Goal: Task Accomplishment & Management: Complete application form

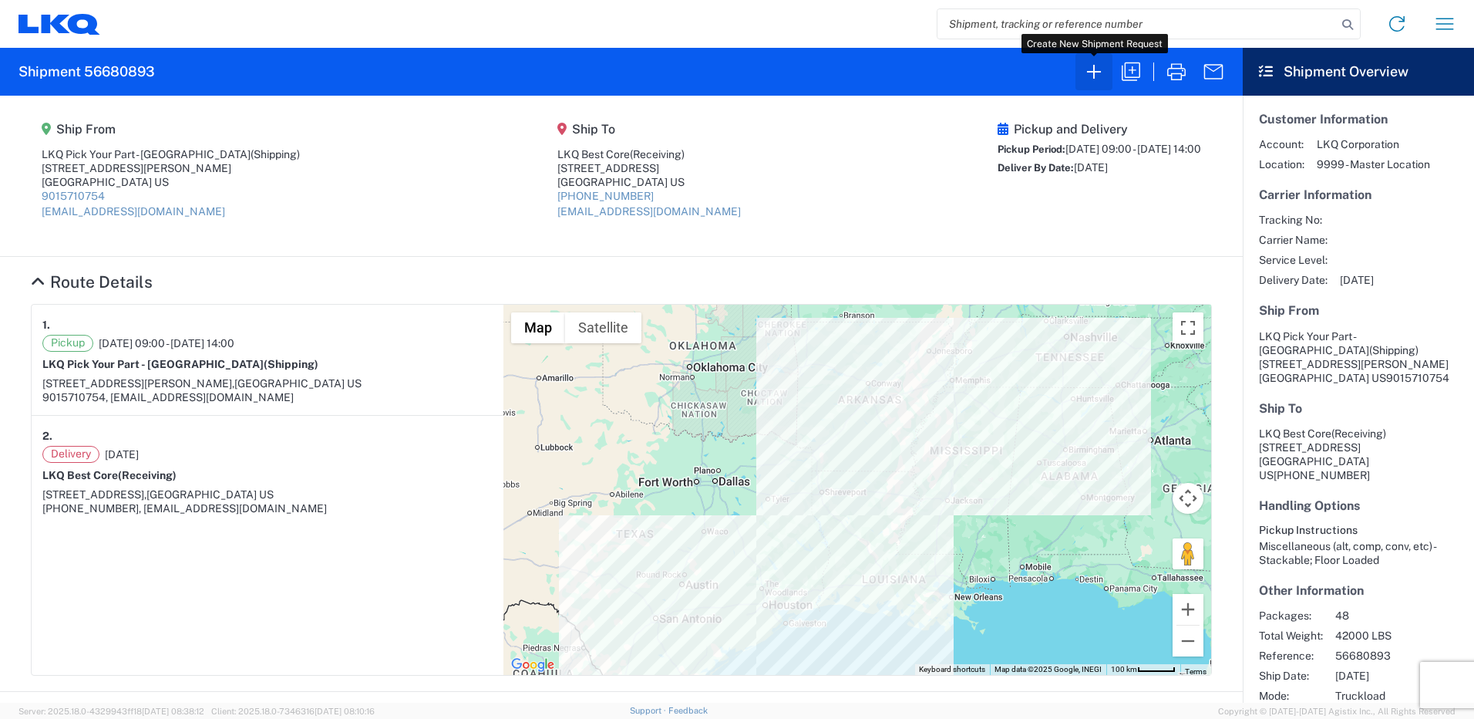
click at [1094, 68] on icon "button" at bounding box center [1094, 72] width 14 height 14
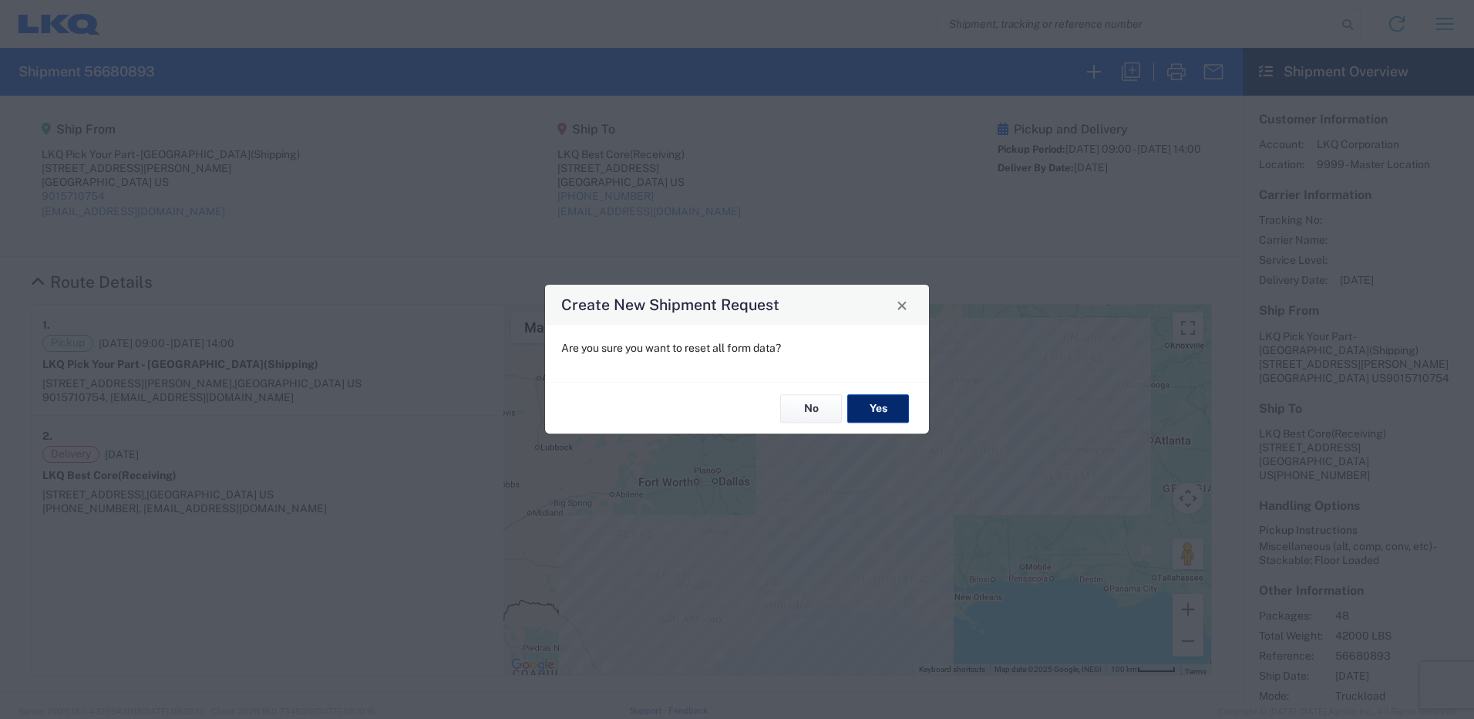
click at [877, 412] on button "Yes" at bounding box center [878, 408] width 62 height 29
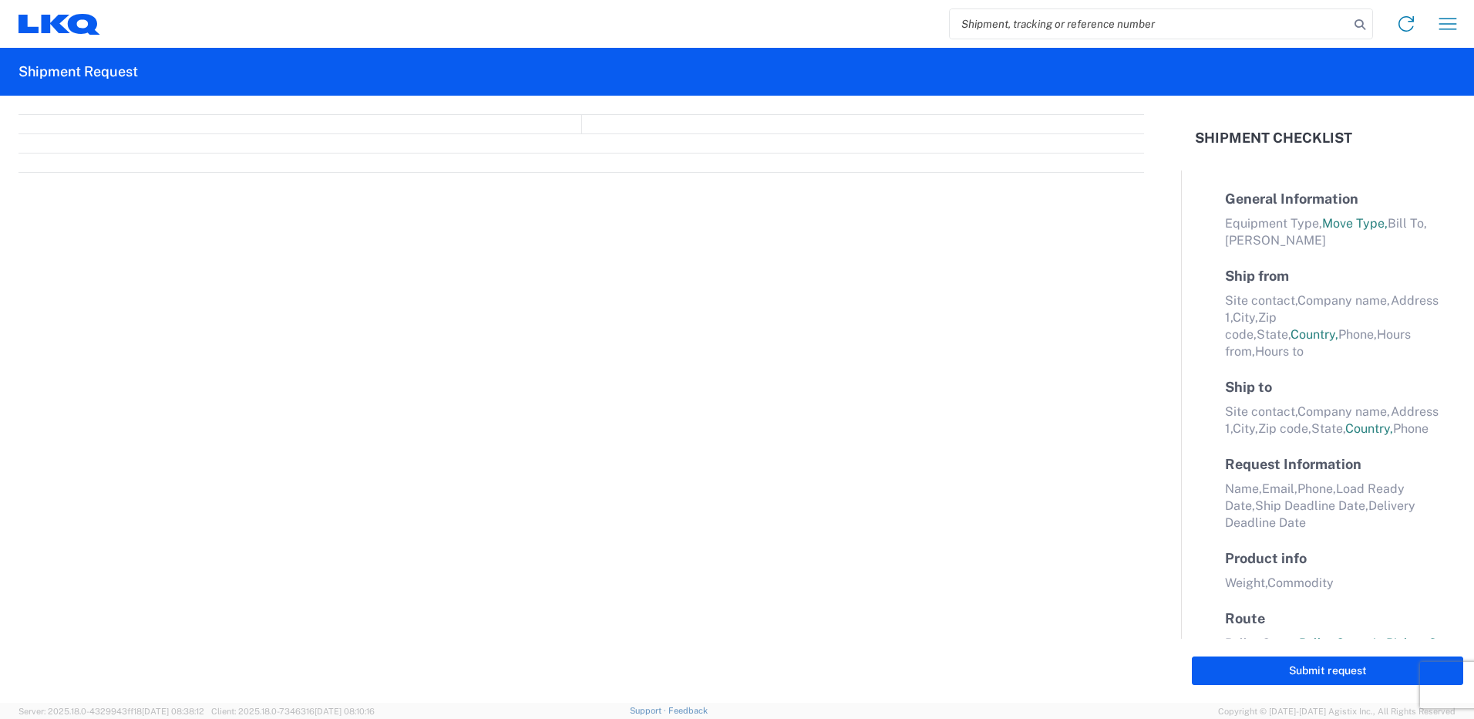
select select "FULL"
select select "LBS"
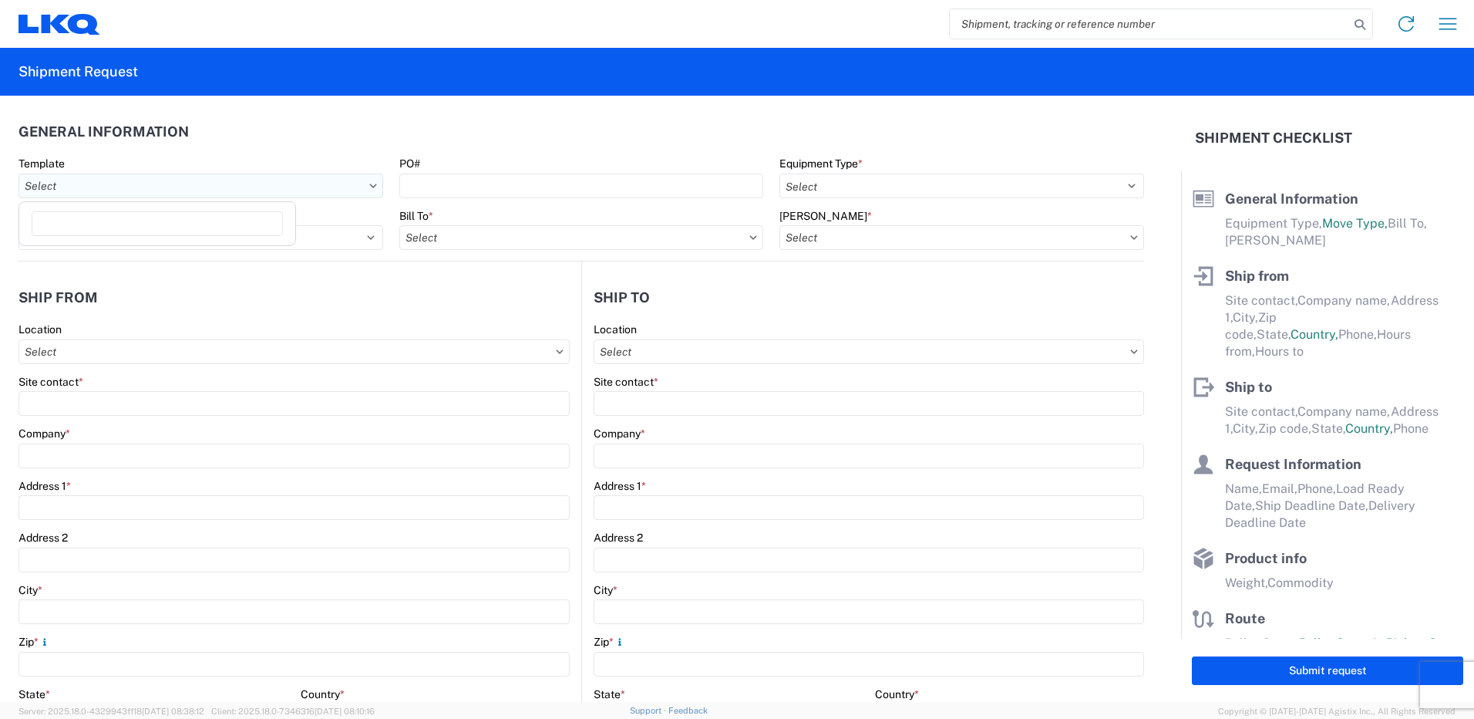
click at [324, 187] on input "Template" at bounding box center [201, 185] width 365 height 25
type input "1215"
click at [188, 274] on div "1215_Memphis_3392_Huntington" at bounding box center [157, 279] width 270 height 25
type input "1215_Memphis_3392_Huntington"
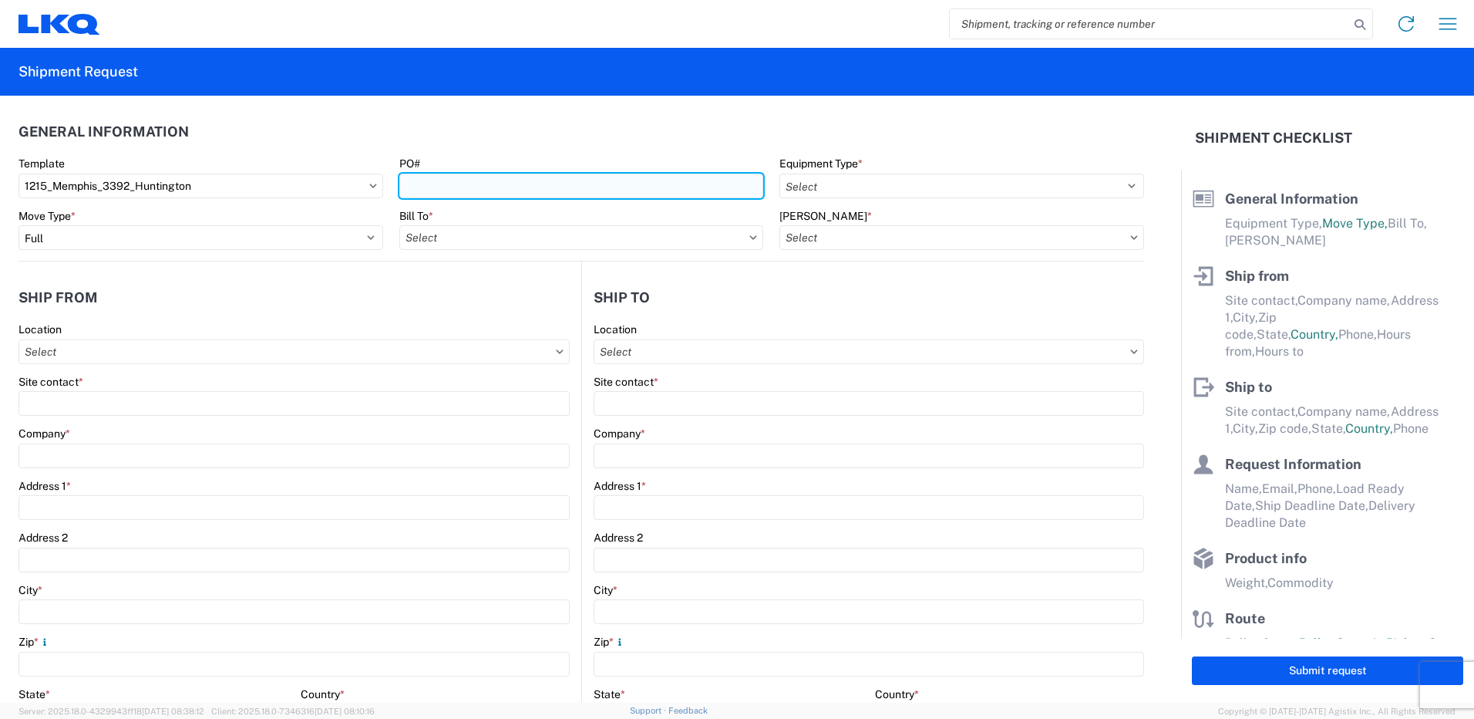
click at [416, 185] on input "PO#" at bounding box center [581, 185] width 365 height 25
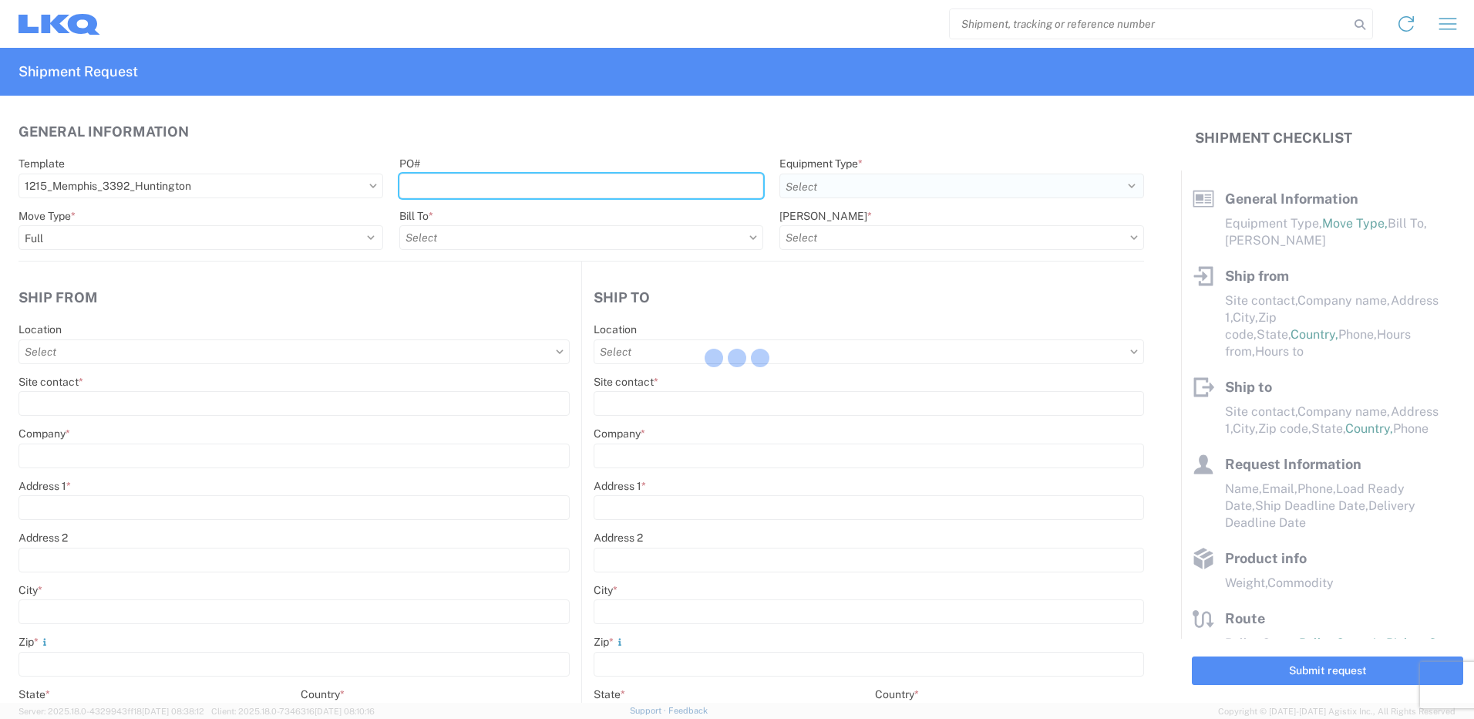
select select
type input "Shipping"
type input "LKQ Pick Your Part - [GEOGRAPHIC_DATA]"
type input "[STREET_ADDRESS][PERSON_NAME]"
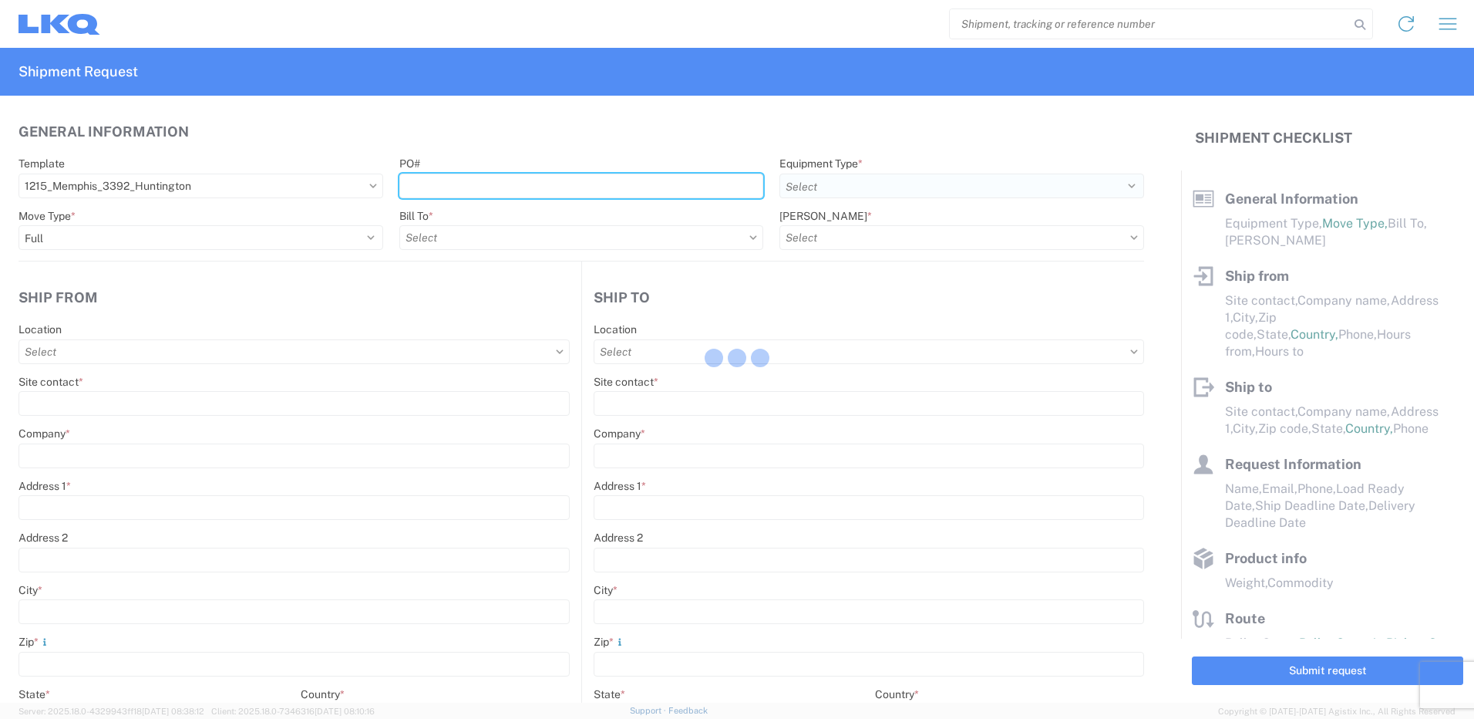
type input "[GEOGRAPHIC_DATA]"
type input "38109"
type input "Receiving"
type input "Transmetco"
type input "[STREET_ADDRESS]"
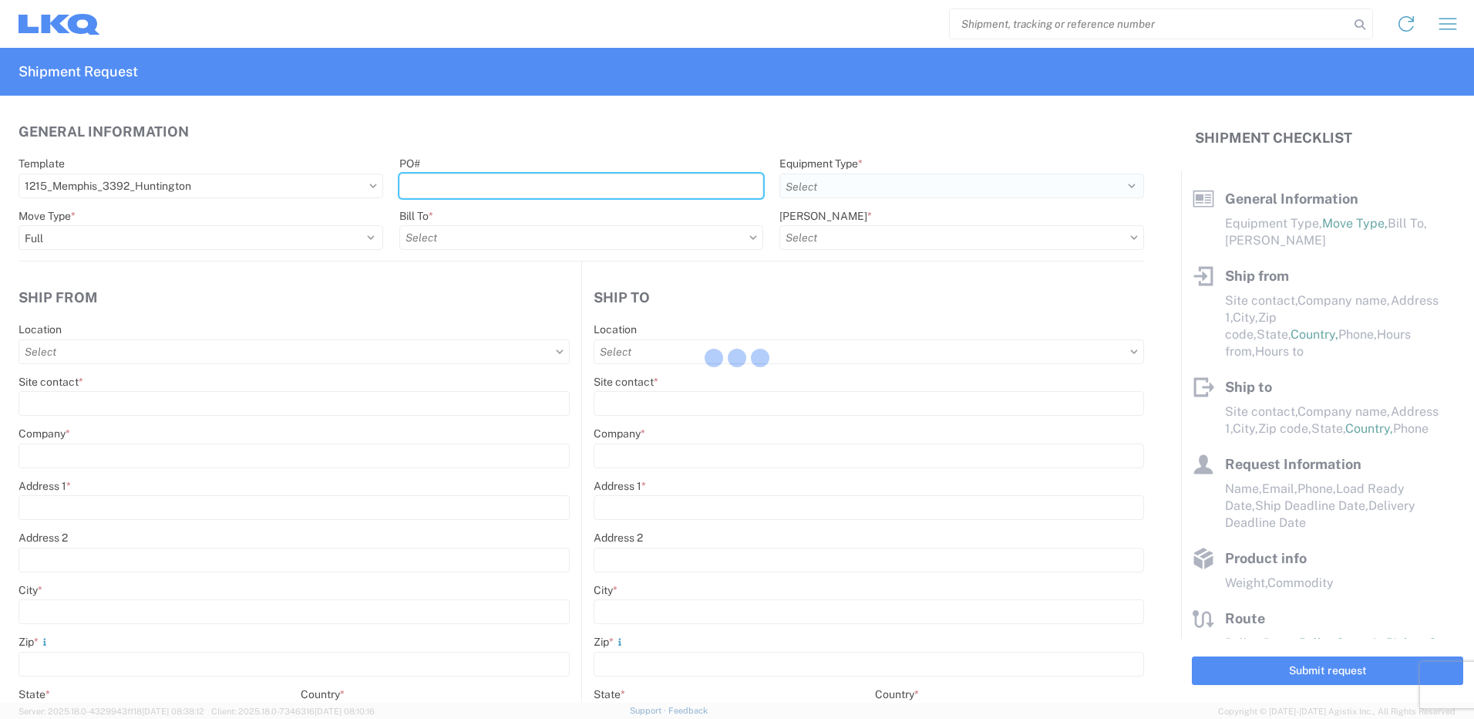
type input "Huntington"
type input "46750"
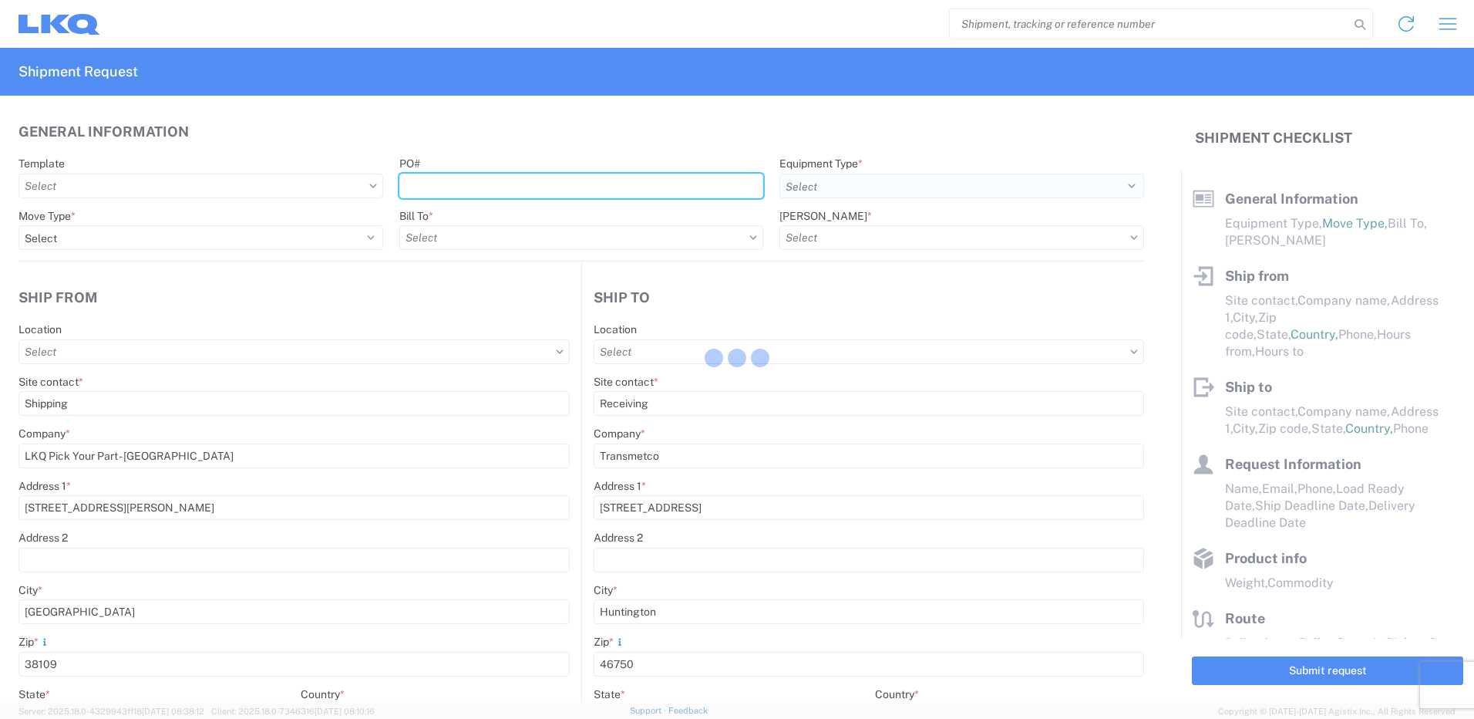
type input "[DATE]"
type textarea "Transmetco operates production 24/7 but only ships or receives on day shift"
type input "42000"
type input "Wheels"
type input "1"
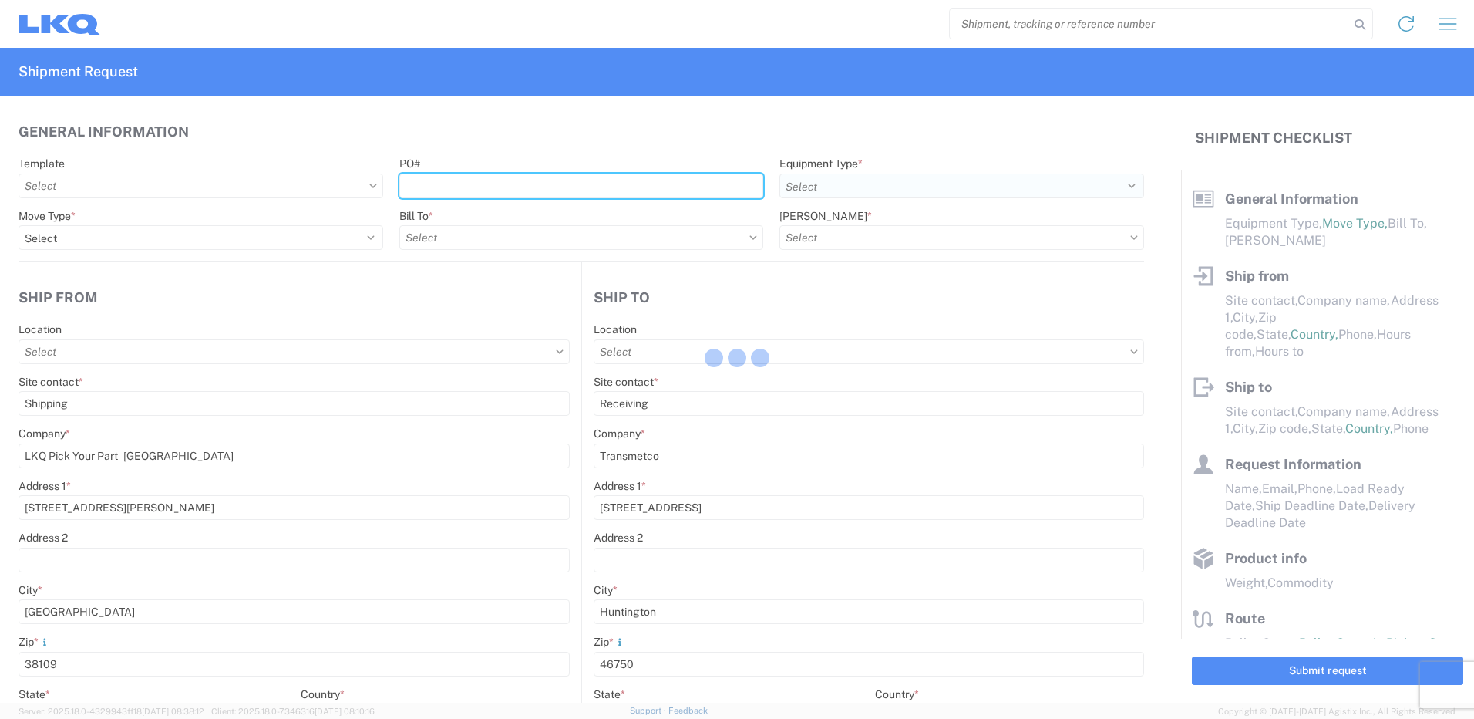
type input "12"
select select "IN"
select select "US"
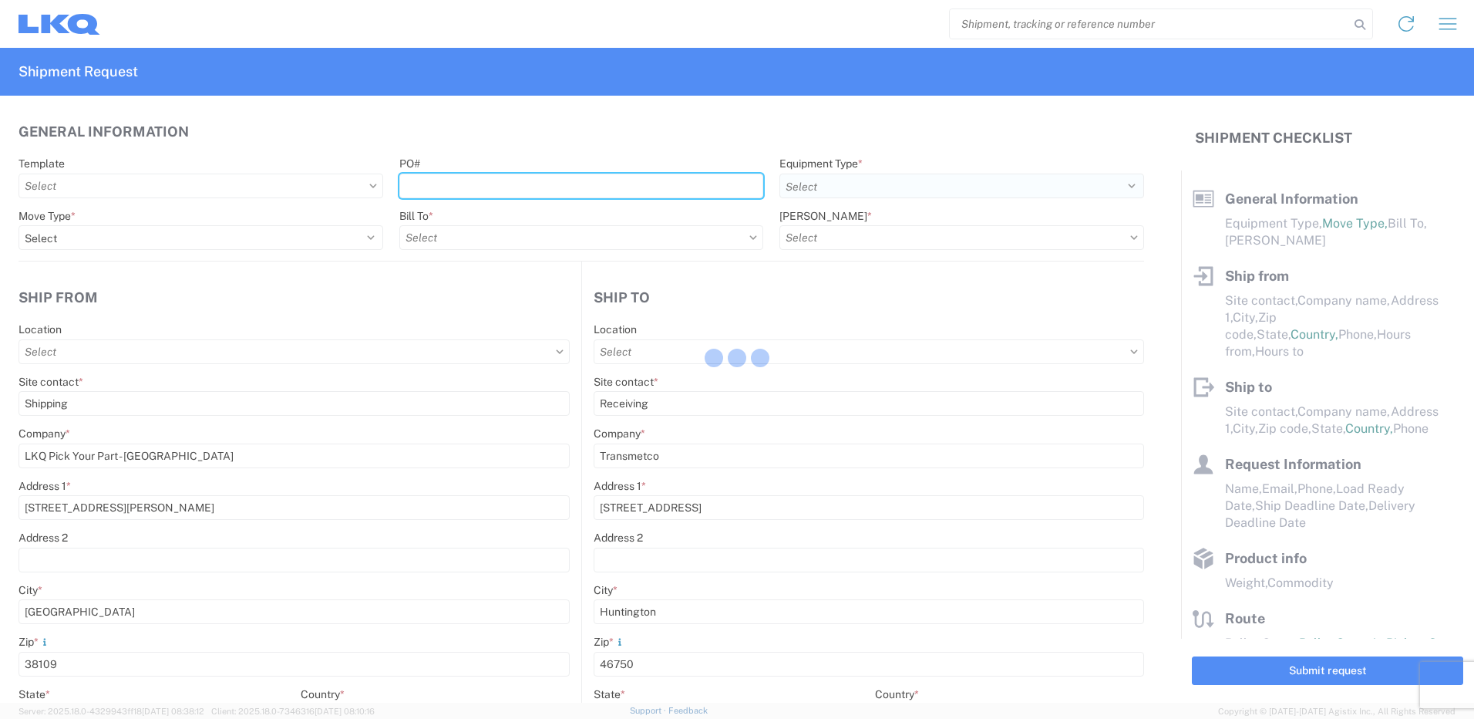
select select "US"
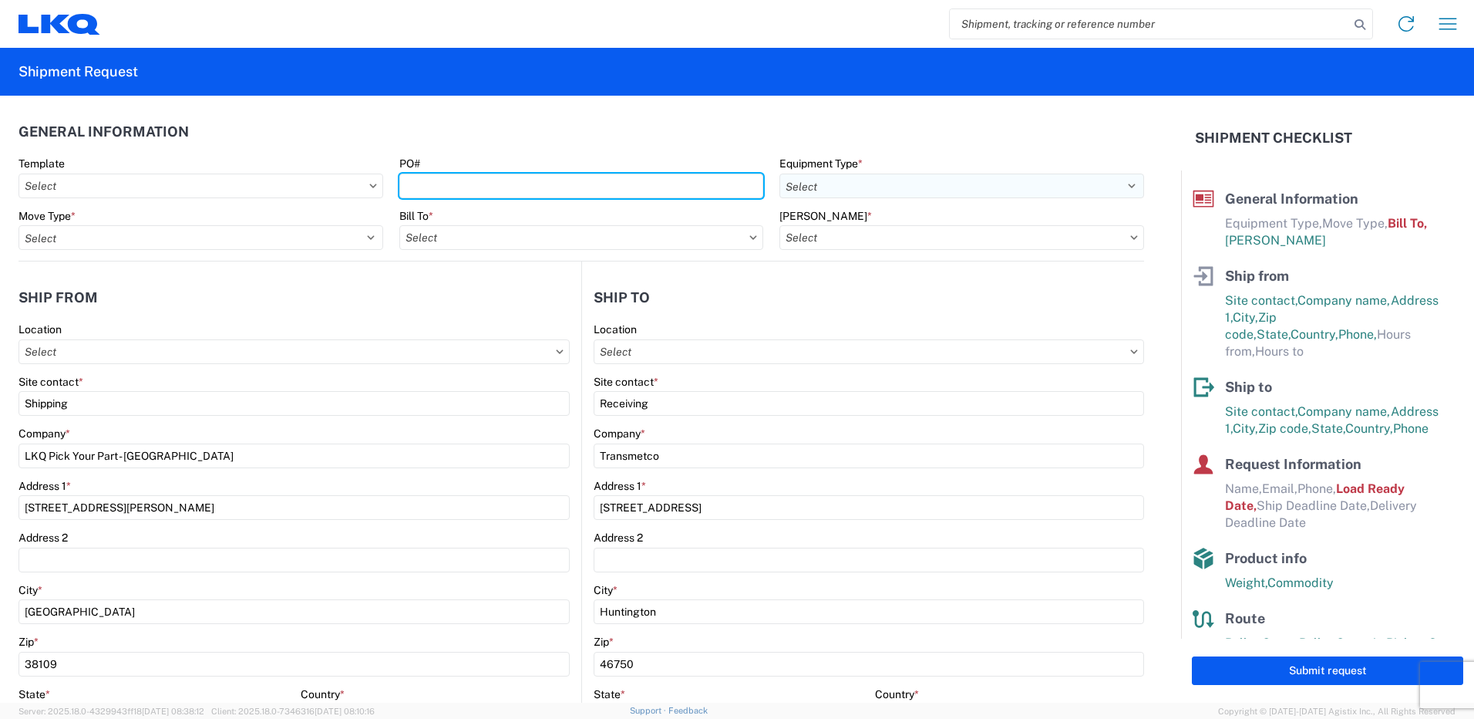
type input "3392-6300-66000-0000 - 3392 Freight Out"
type input "1215 - LKQ Self Service [GEOGRAPHIC_DATA]"
type input "3392 - Transmetco"
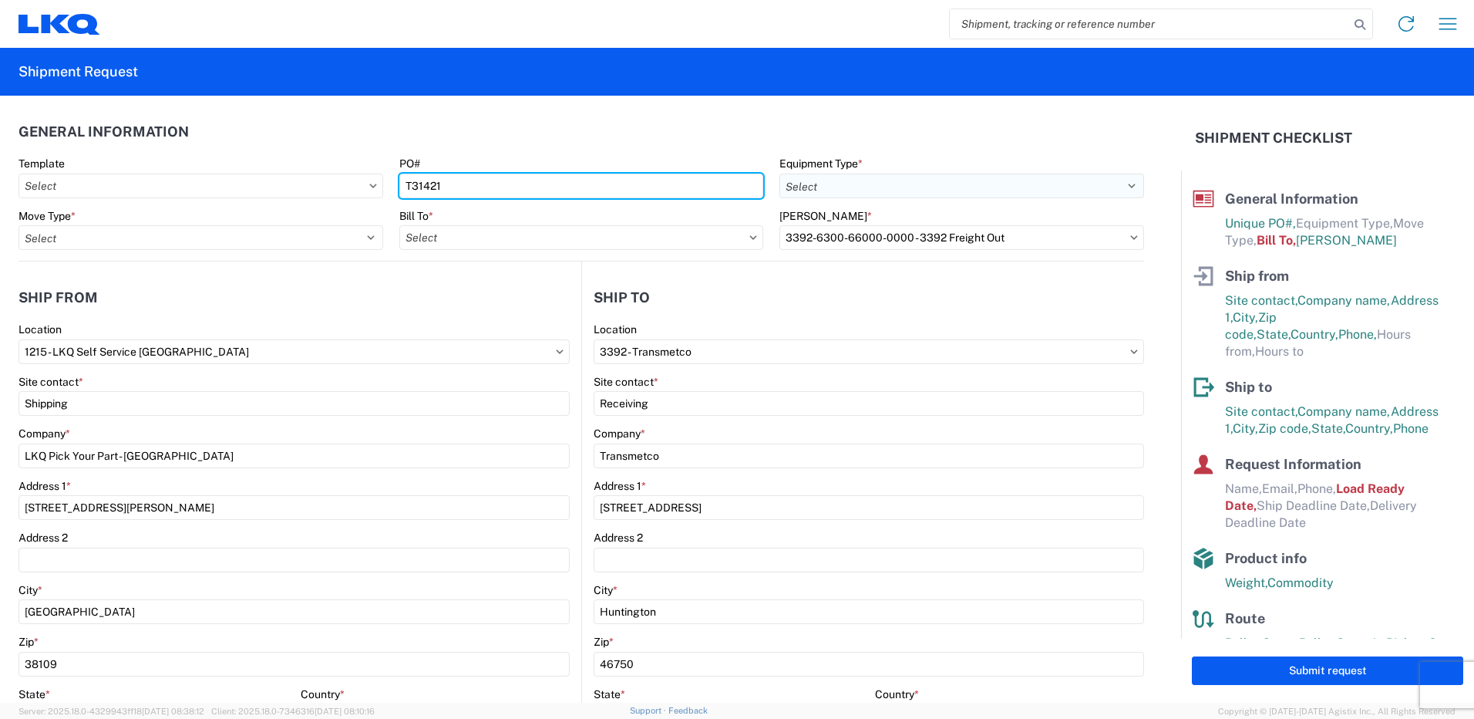
type input "T31421"
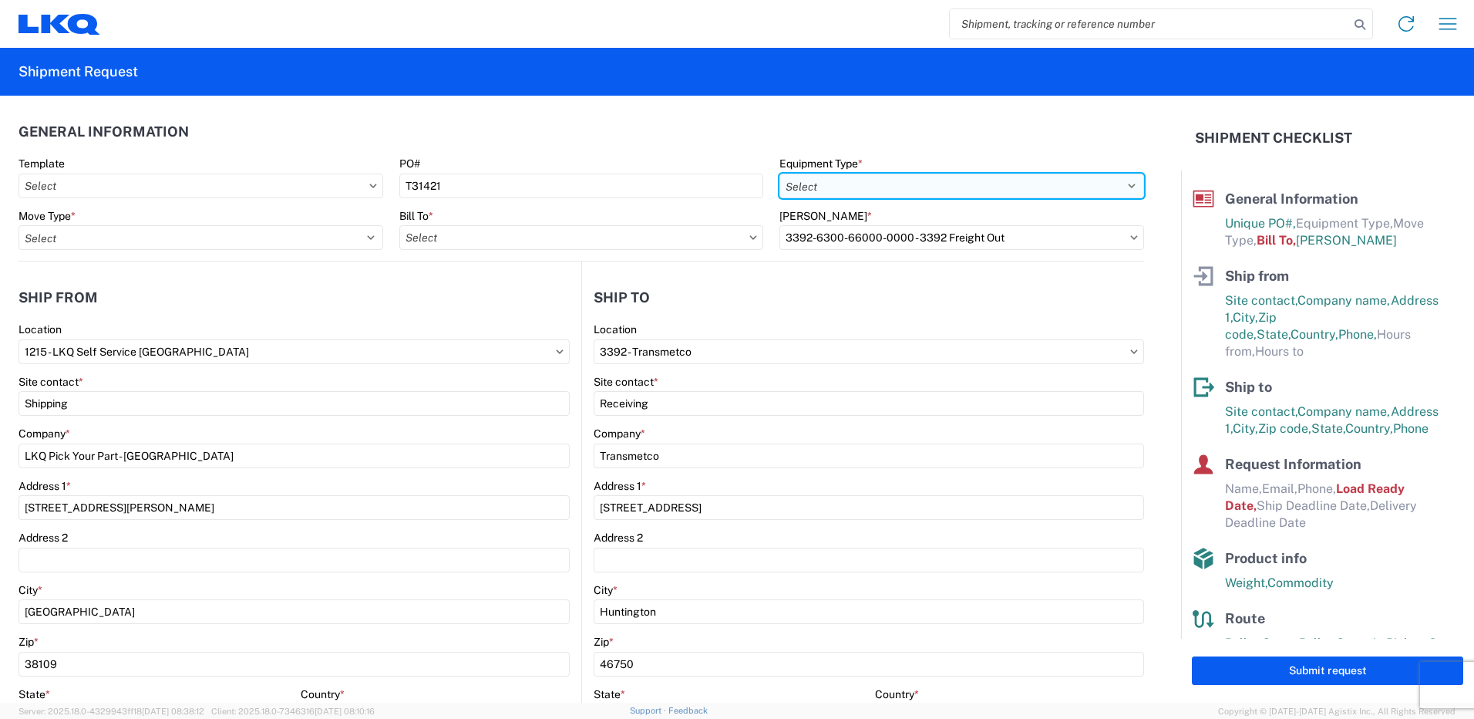
click at [949, 194] on select "Select 53’ Dry Van Flatbed Dropdeck (van) Lowboy (flatbed) Rail" at bounding box center [961, 185] width 365 height 25
select select "STDV"
click at [779, 173] on select "Select 53’ Dry Van Flatbed Dropdeck (van) Lowboy (flatbed) Rail" at bounding box center [961, 185] width 365 height 25
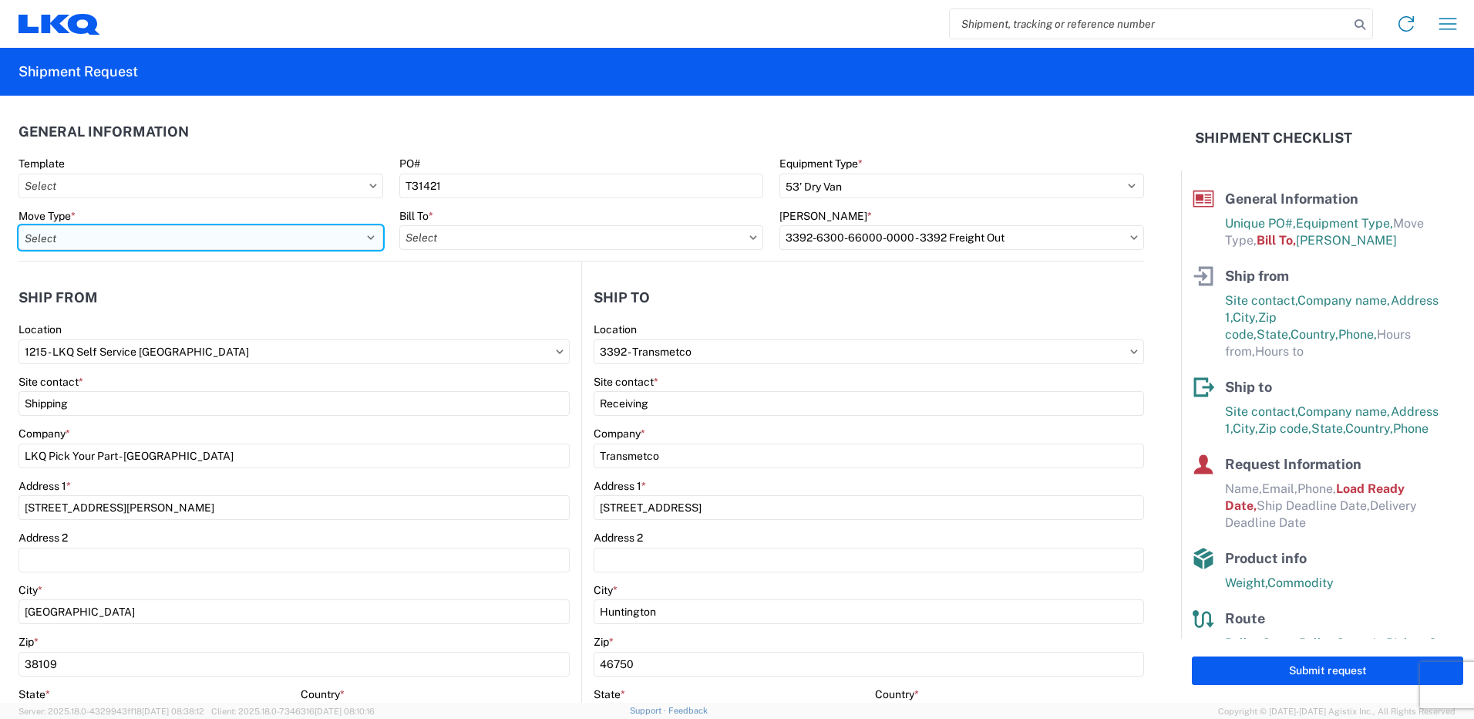
click at [241, 241] on select "Select Full Partial TL" at bounding box center [201, 237] width 365 height 25
select select "FULL"
click at [19, 225] on select "Select Full Partial TL" at bounding box center [201, 237] width 365 height 25
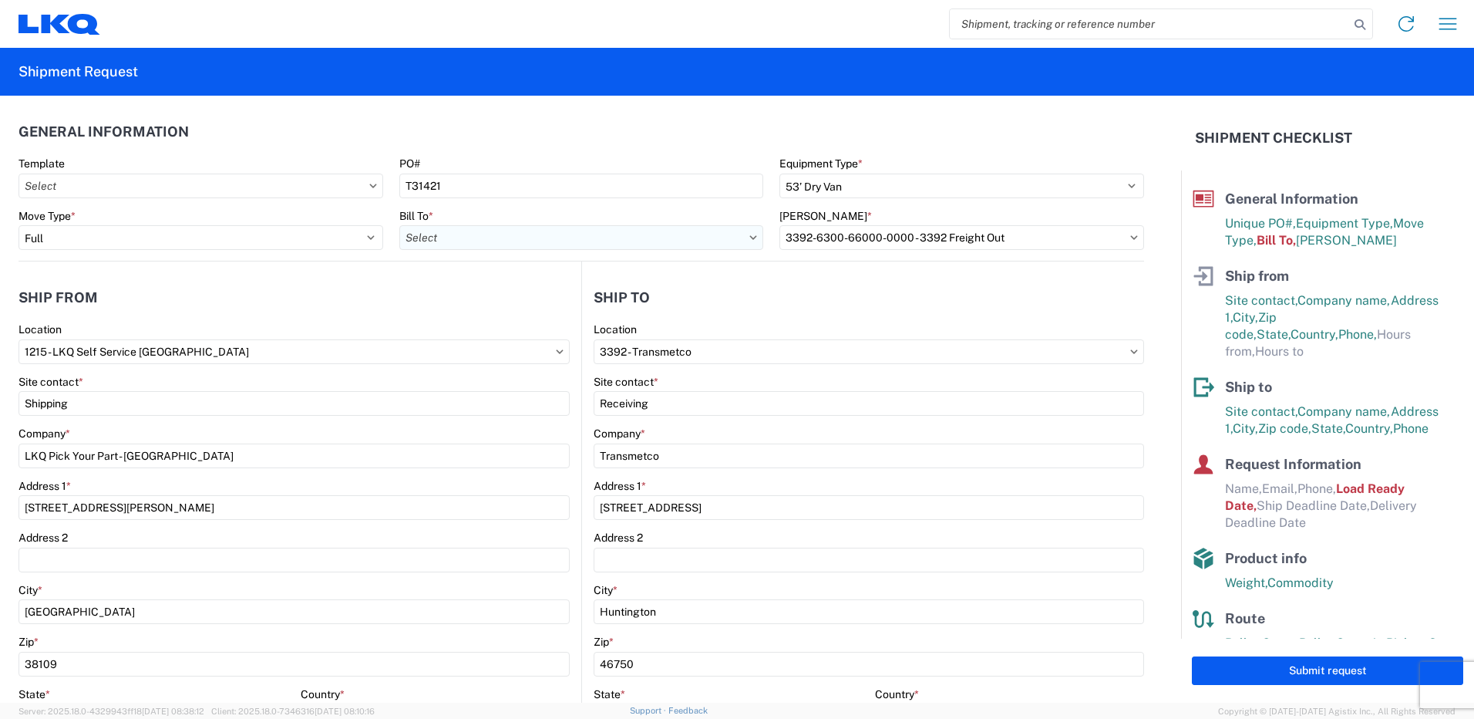
click at [668, 239] on input "Bill To *" at bounding box center [581, 237] width 365 height 25
type input "3392"
click at [496, 308] on div "3392 - Transmetco" at bounding box center [534, 306] width 270 height 25
type input "3392 - Transmetco"
click at [898, 241] on input "[PERSON_NAME] *" at bounding box center [961, 237] width 365 height 25
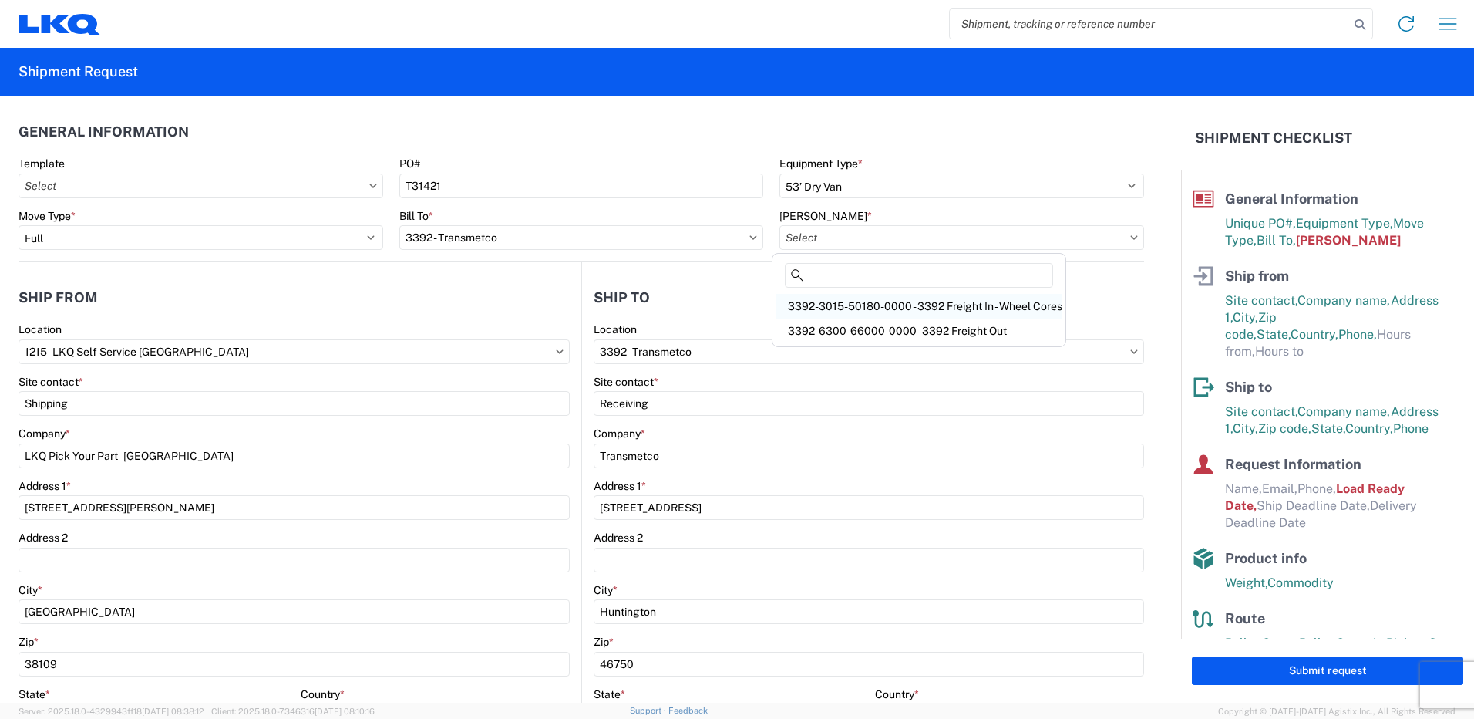
click at [941, 315] on div "3392-3015-50180-0000 - 3392 Freight In - Wheel Cores" at bounding box center [919, 306] width 287 height 25
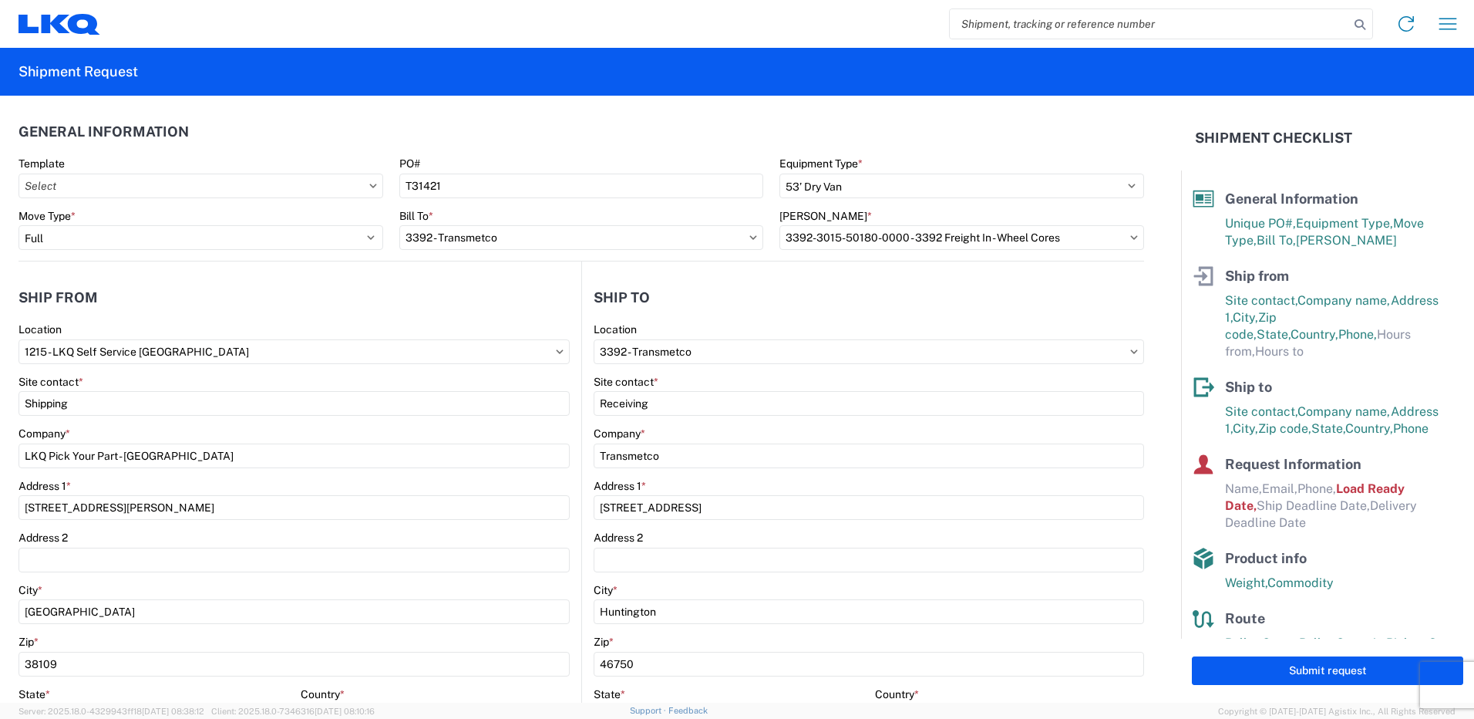
click at [1131, 237] on icon at bounding box center [1134, 237] width 7 height 4
click at [1123, 234] on input "3392-3015-50180-0000 - 3392 Freight In - Wheel Cores" at bounding box center [961, 237] width 365 height 25
click at [1000, 328] on div "3392-6300-66000-0000 - 3392 Freight Out" at bounding box center [919, 330] width 287 height 25
type input "3392-6300-66000-0000 - 3392 Freight Out"
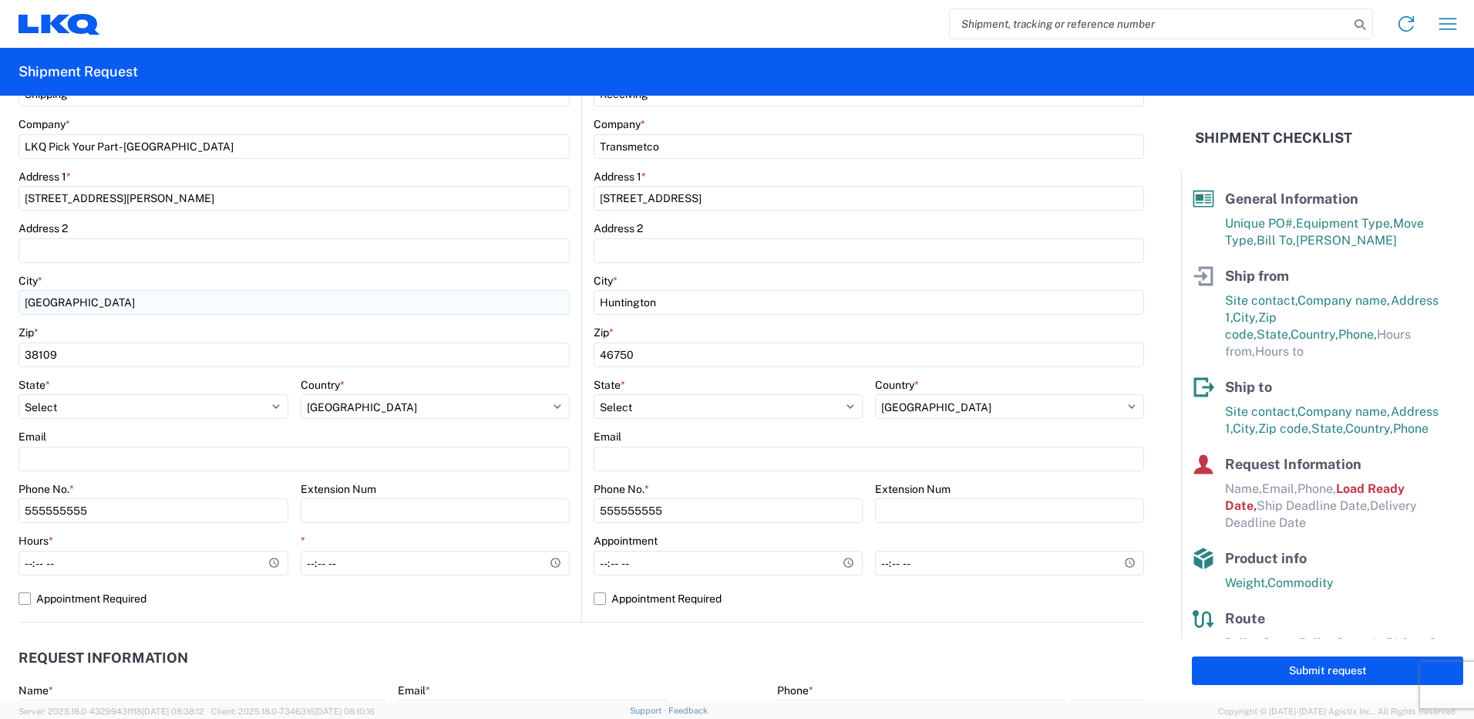
scroll to position [385, 0]
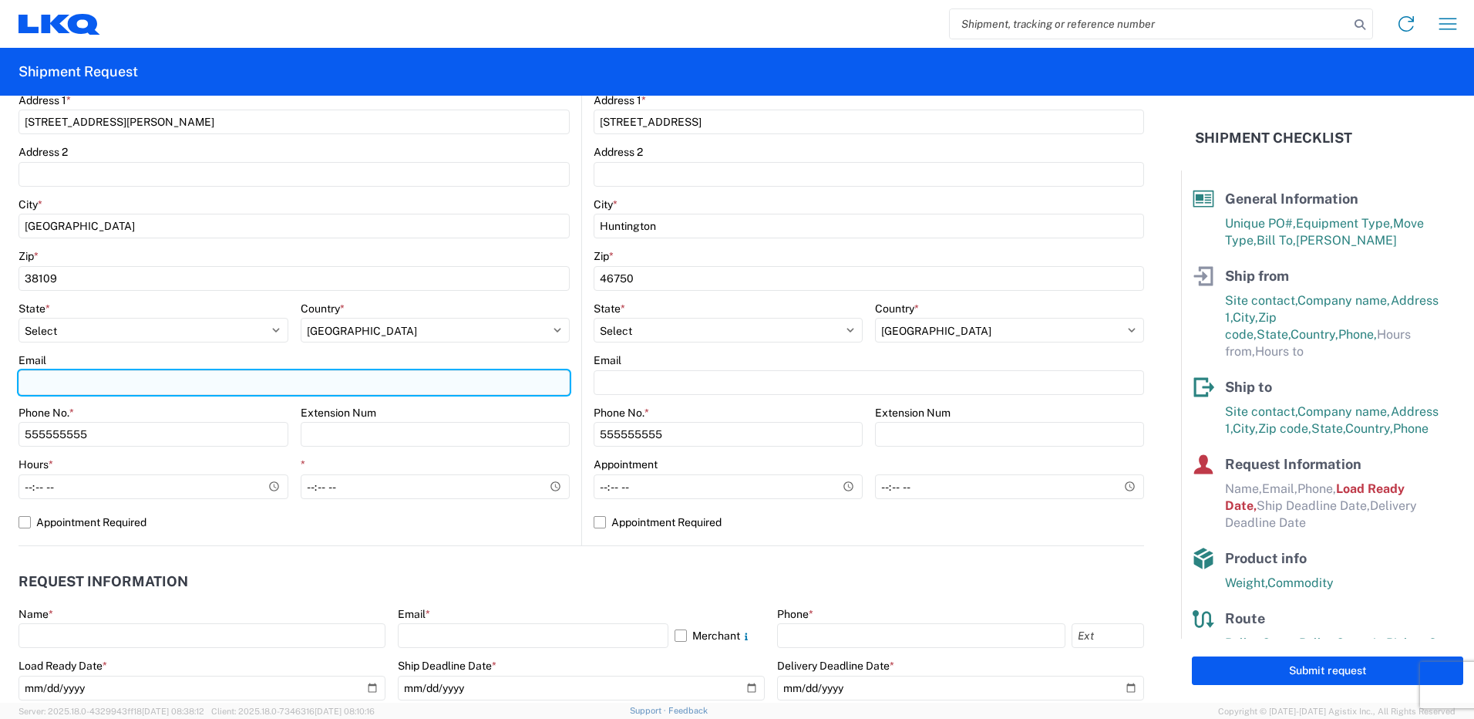
click at [113, 386] on input "Email" at bounding box center [294, 382] width 551 height 25
type input "[EMAIL_ADDRESS][DOMAIN_NAME]"
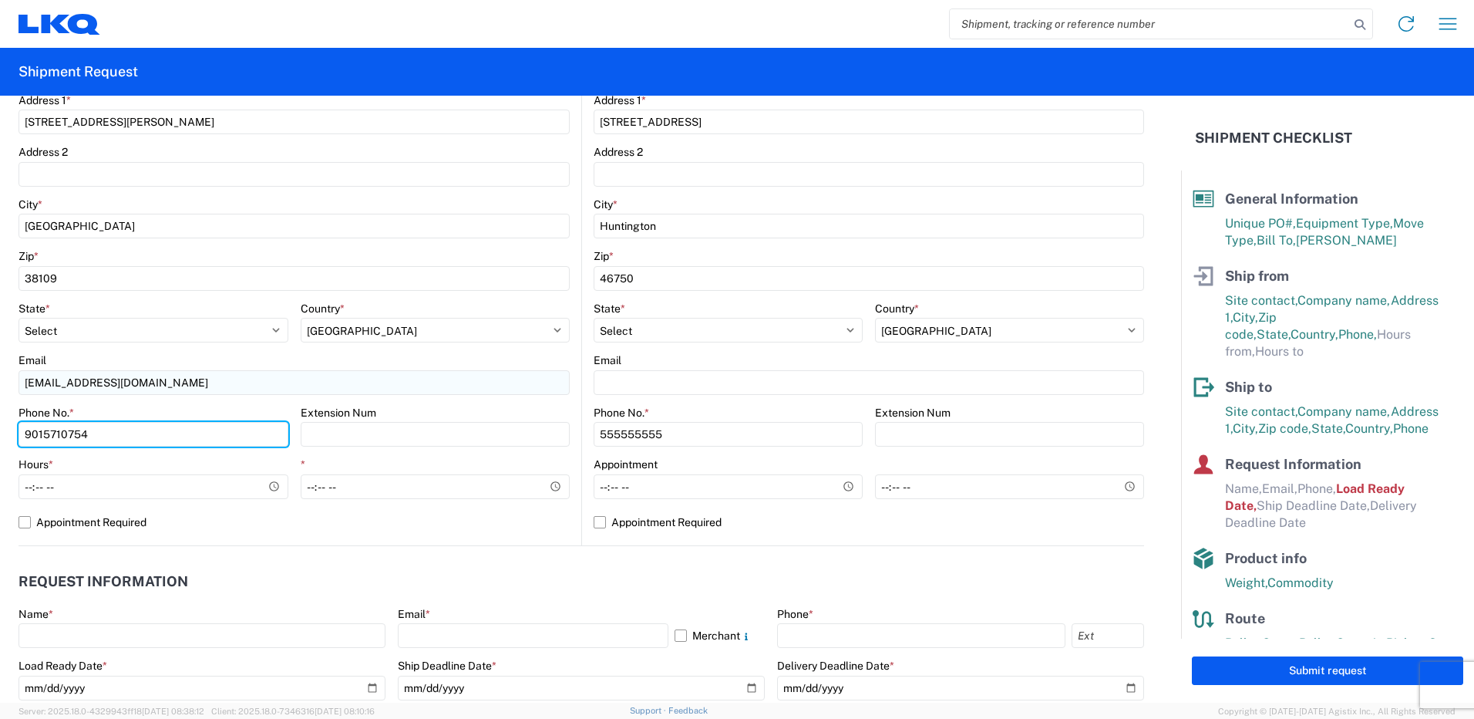
type input "9015710754"
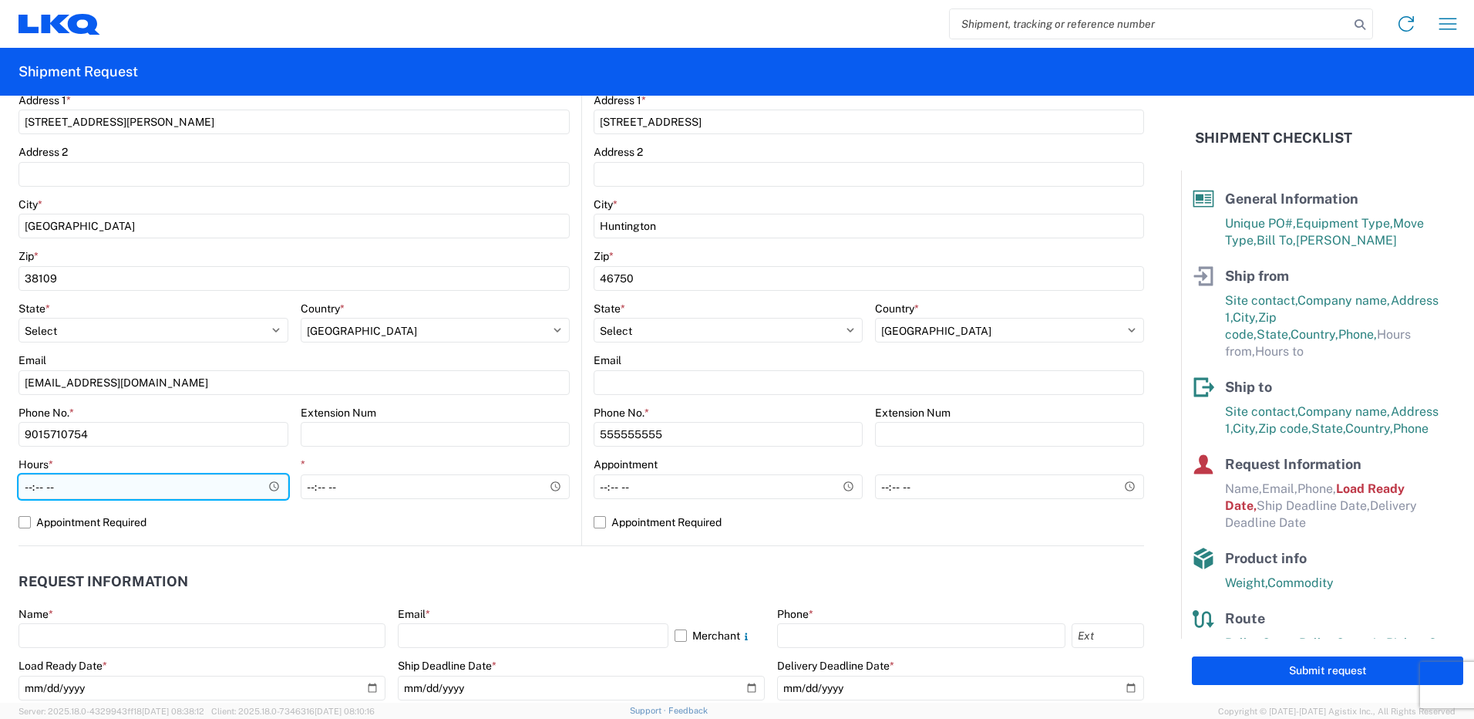
type input "09:00"
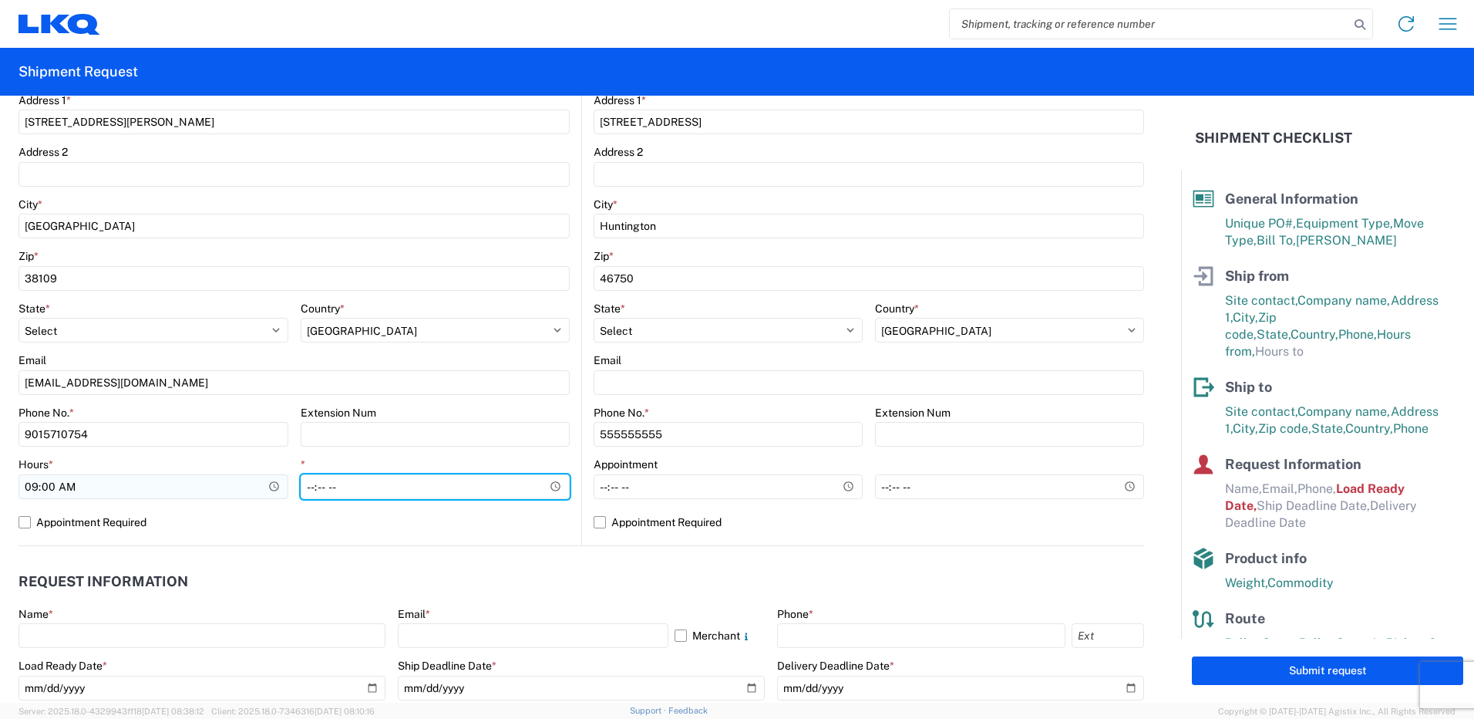
type input "14:00"
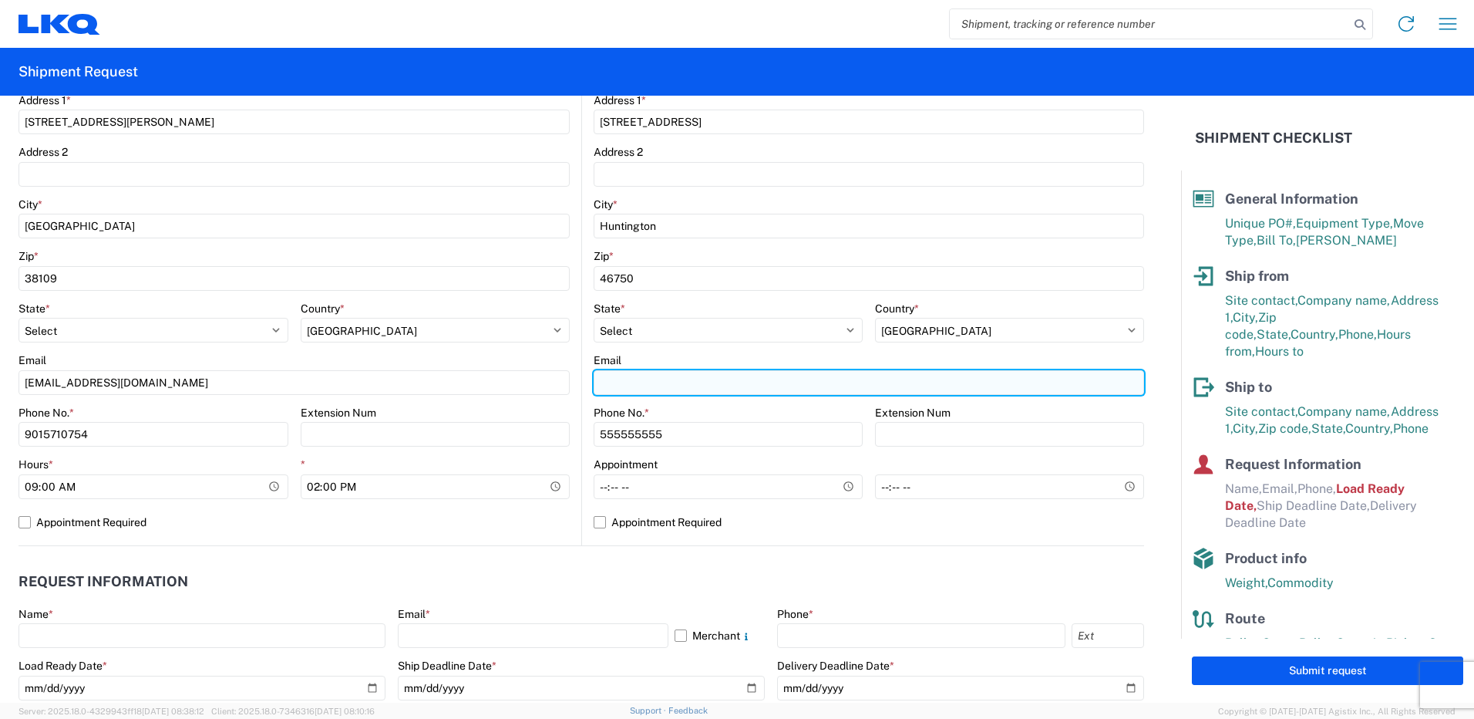
click at [634, 390] on input "Email" at bounding box center [869, 382] width 550 height 25
type input "[EMAIL_ADDRESS][DOMAIN_NAME]"
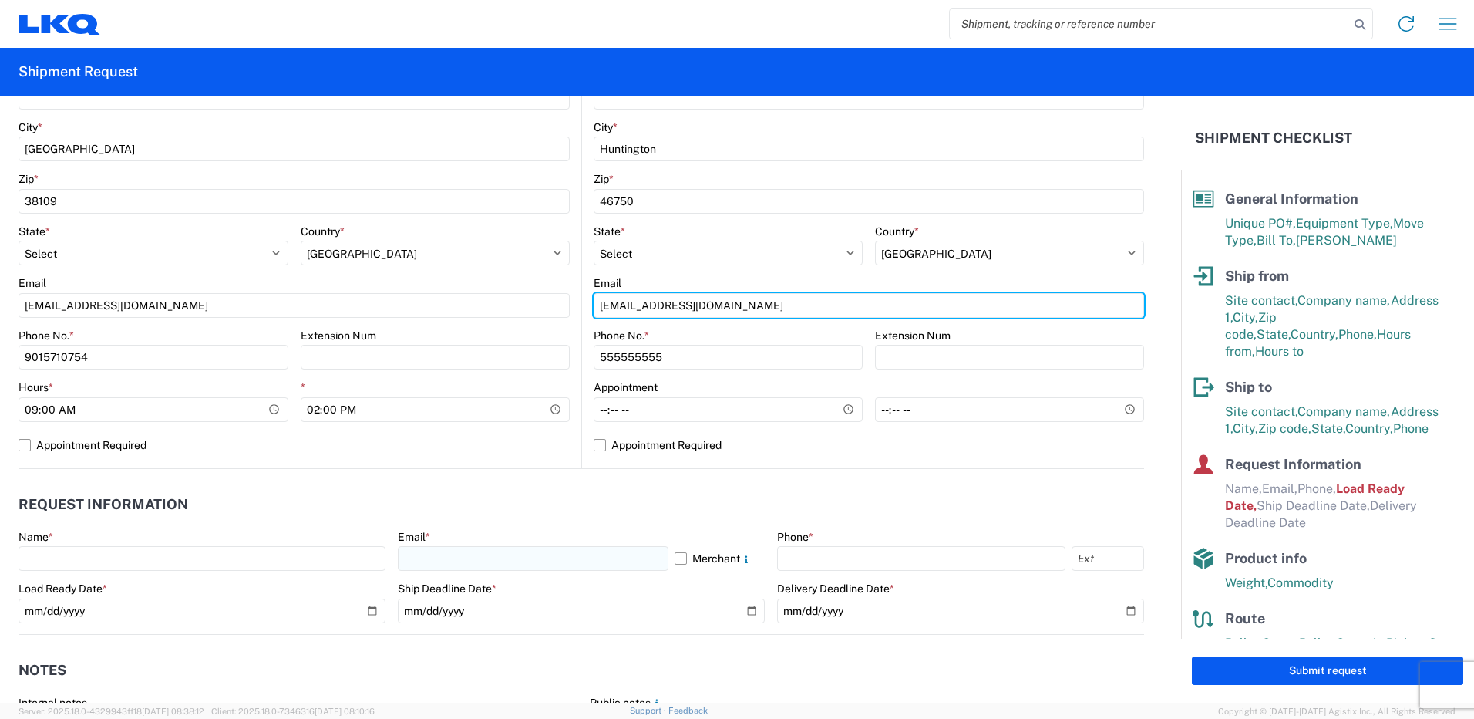
scroll to position [540, 0]
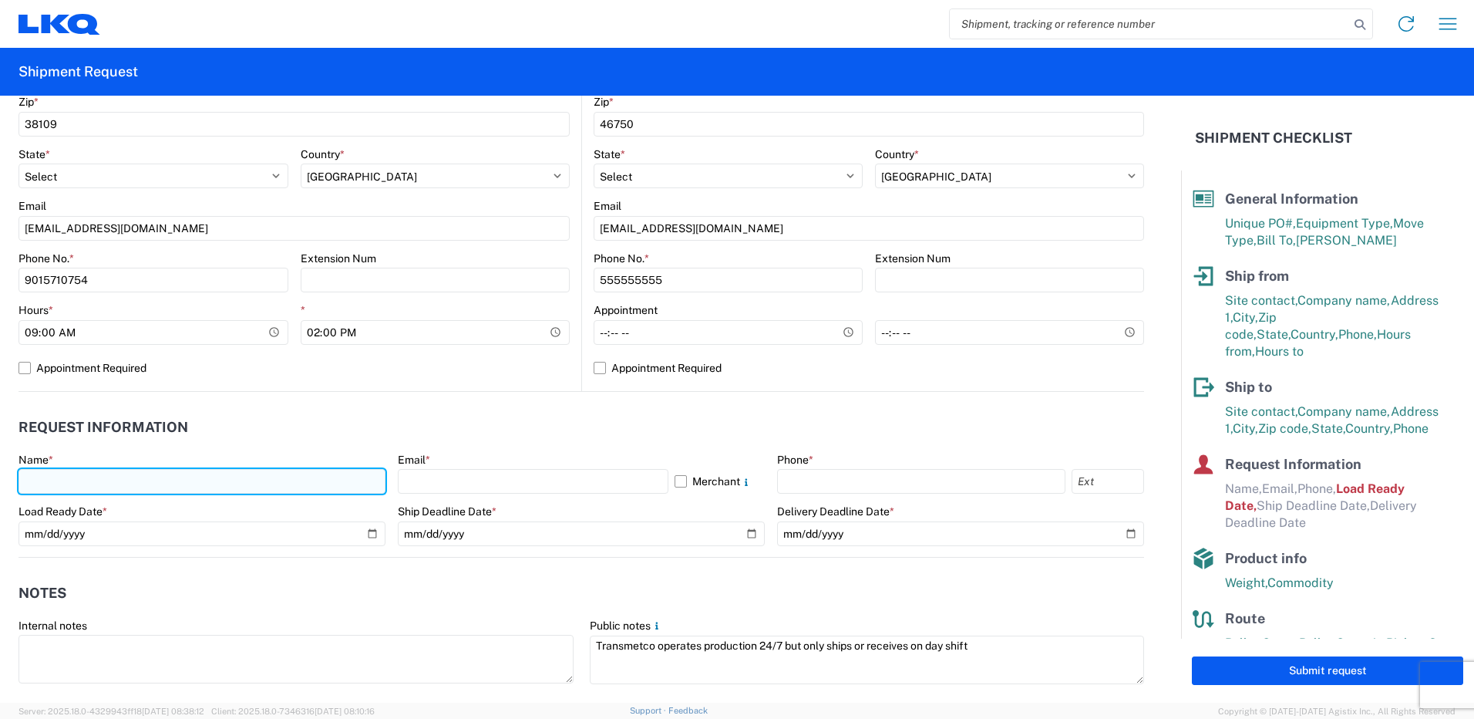
click at [318, 483] on input "text" at bounding box center [202, 481] width 367 height 25
type input "[PERSON_NAME]"
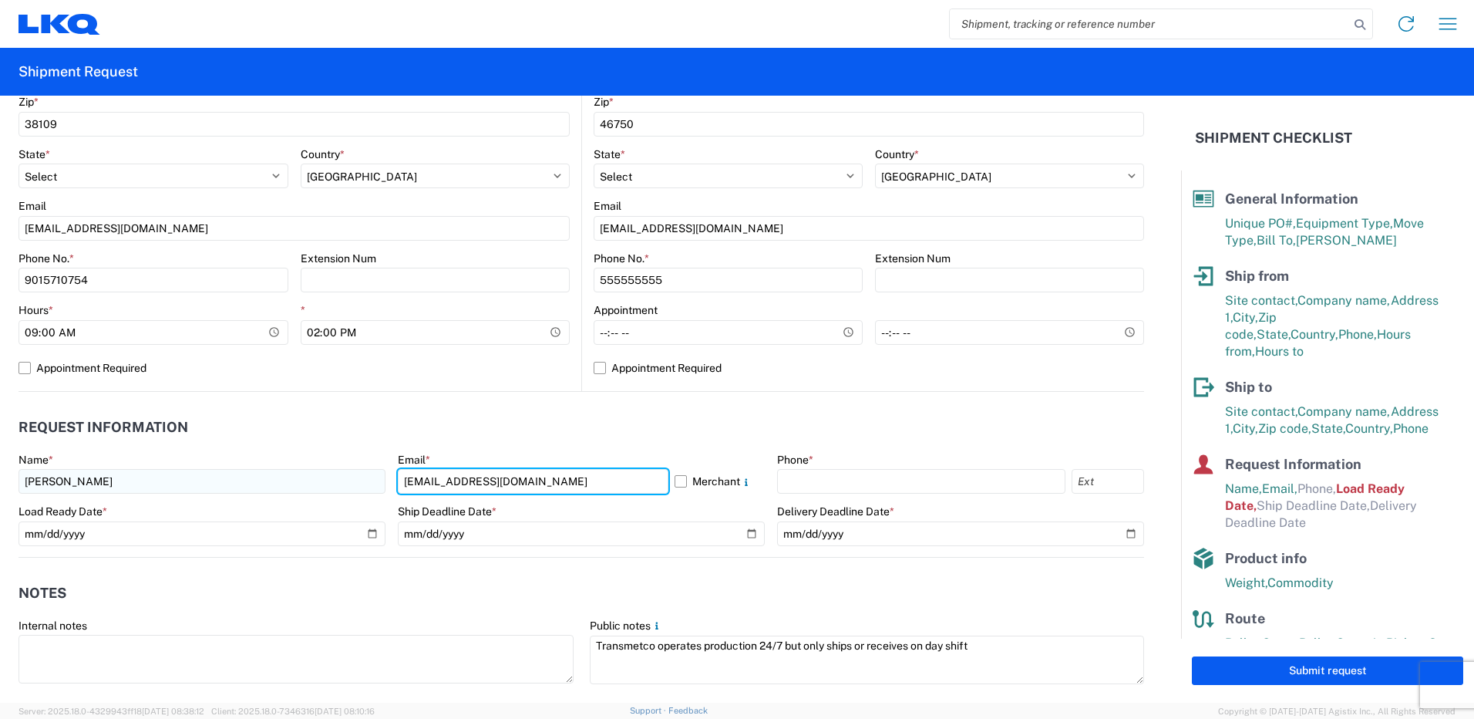
type input "[EMAIL_ADDRESS][DOMAIN_NAME]"
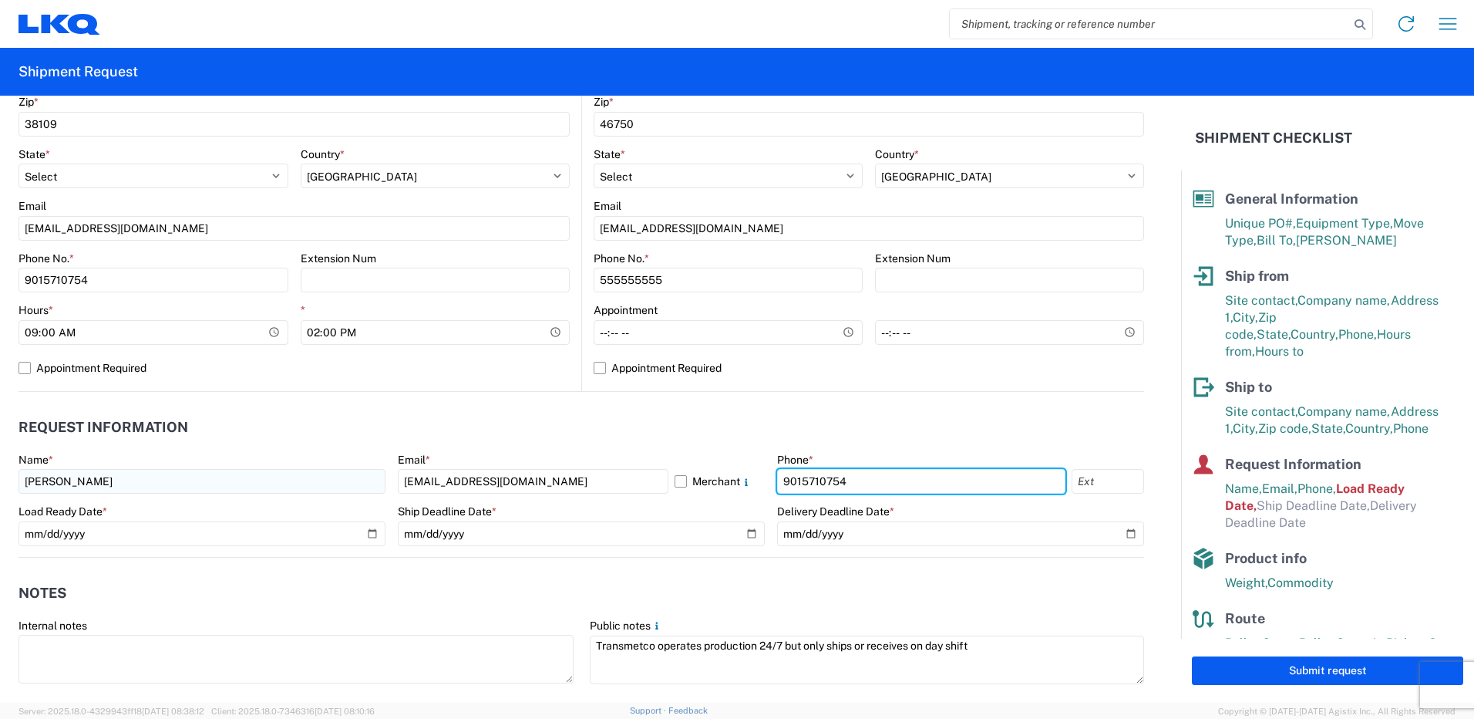
type input "9015710754"
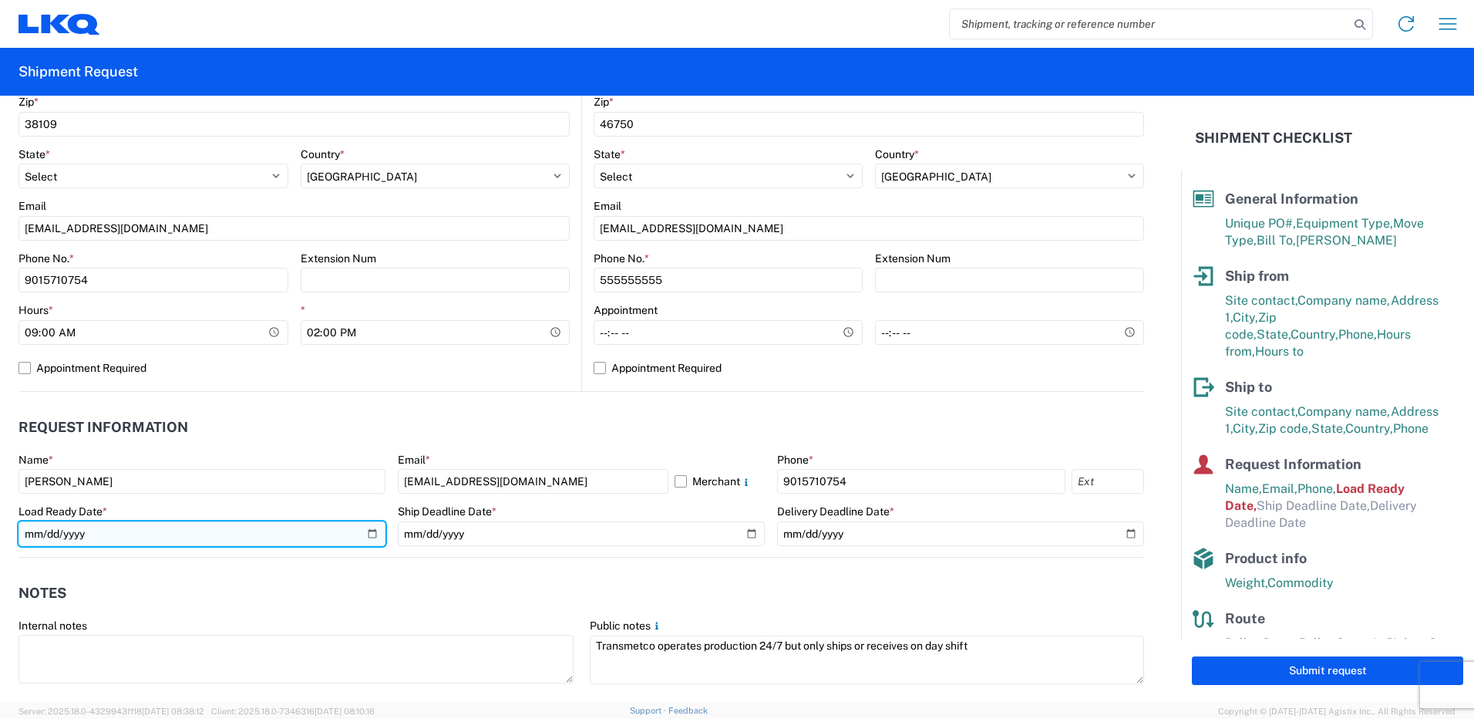
click at [371, 536] on input "[DATE]" at bounding box center [202, 533] width 367 height 25
type input "[DATE]"
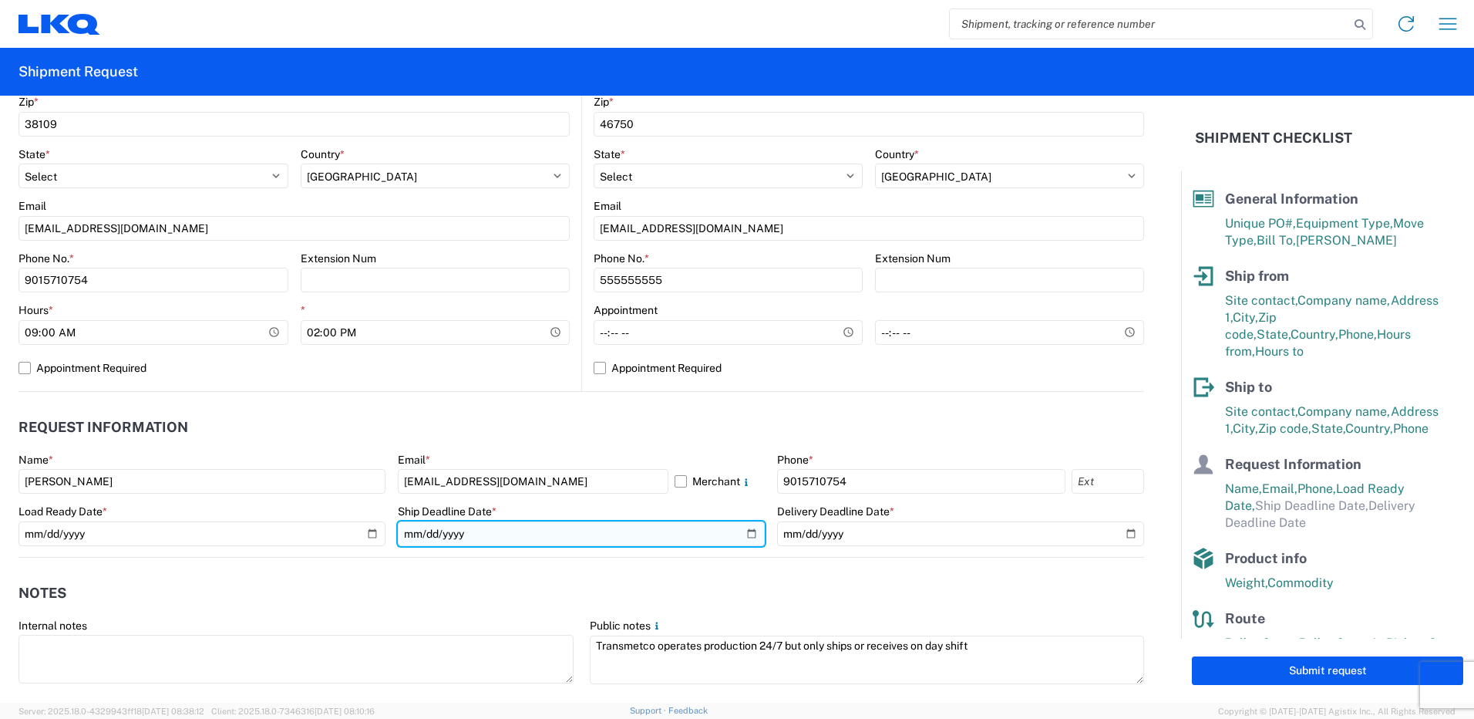
click at [738, 535] on input "date" at bounding box center [581, 533] width 367 height 25
type input "[DATE]"
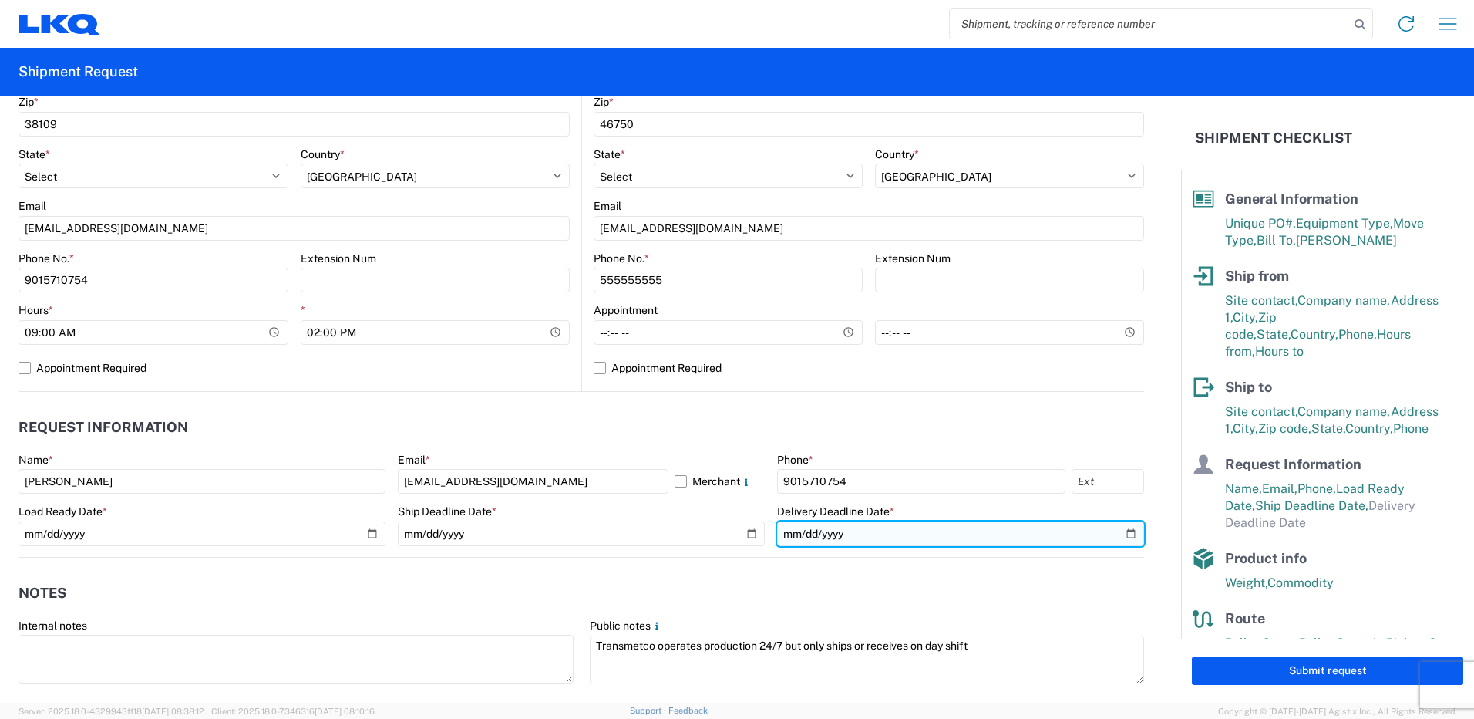
click at [1123, 532] on input "date" at bounding box center [960, 533] width 367 height 25
type input "[DATE]"
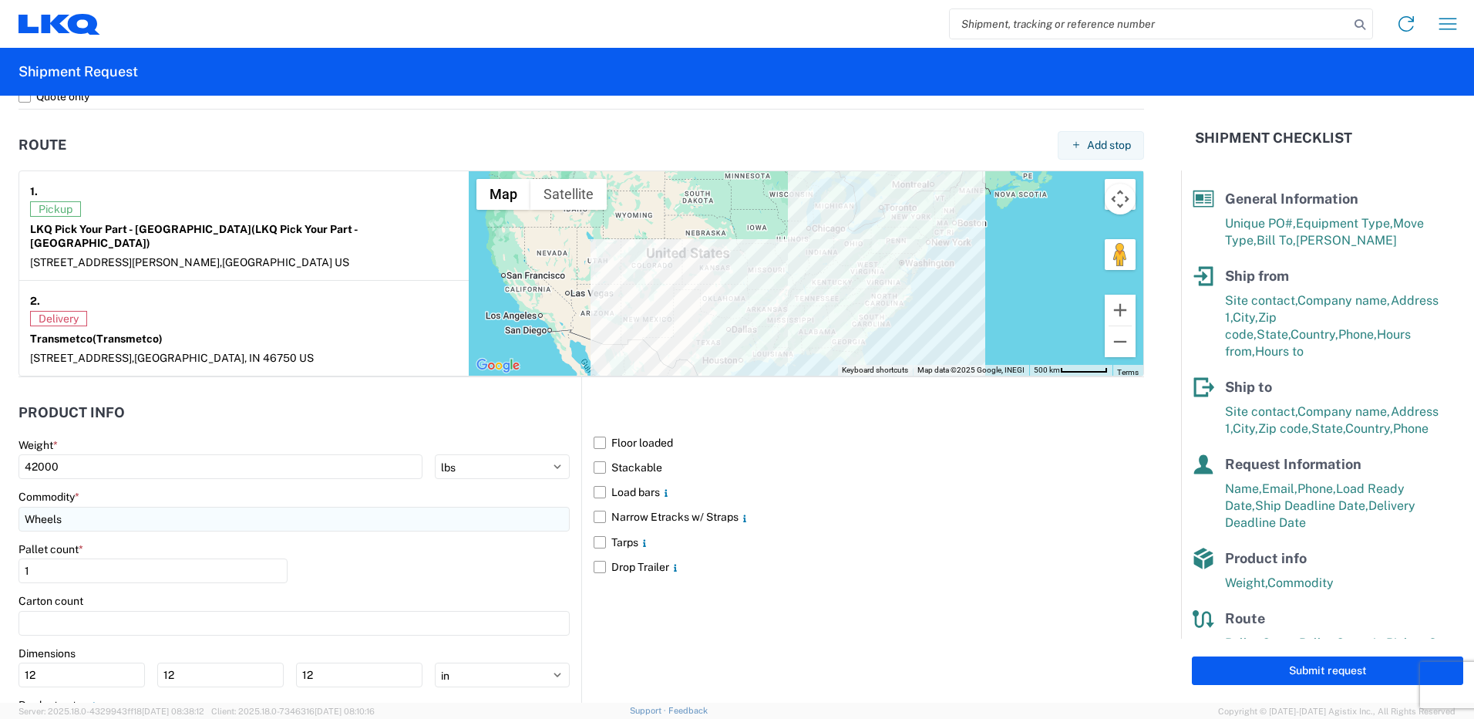
scroll to position [1156, 0]
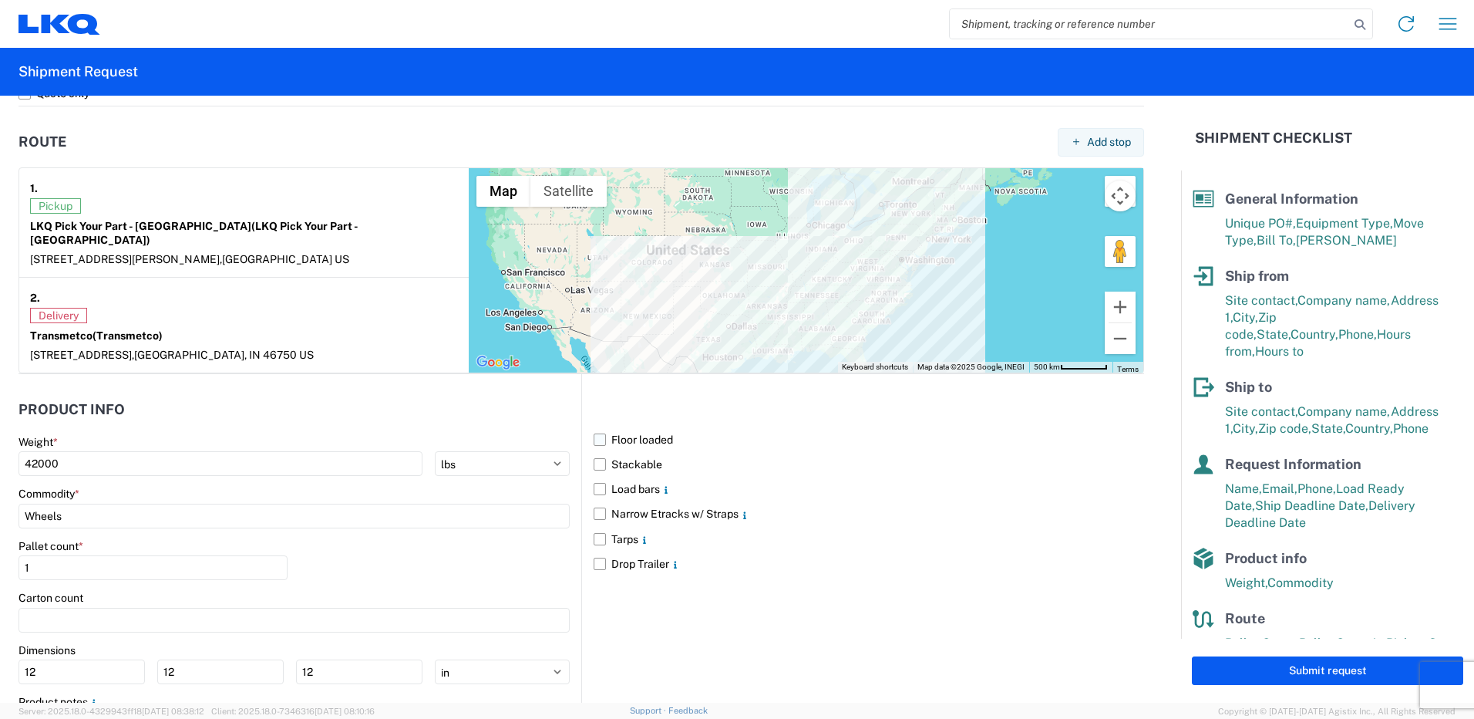
click at [594, 427] on label "Floor loaded" at bounding box center [869, 439] width 550 height 25
click at [0, 0] on input "Floor loaded" at bounding box center [0, 0] width 0 height 0
click at [594, 452] on label "Stackable" at bounding box center [869, 464] width 550 height 25
click at [0, 0] on input "Stackable" at bounding box center [0, 0] width 0 height 0
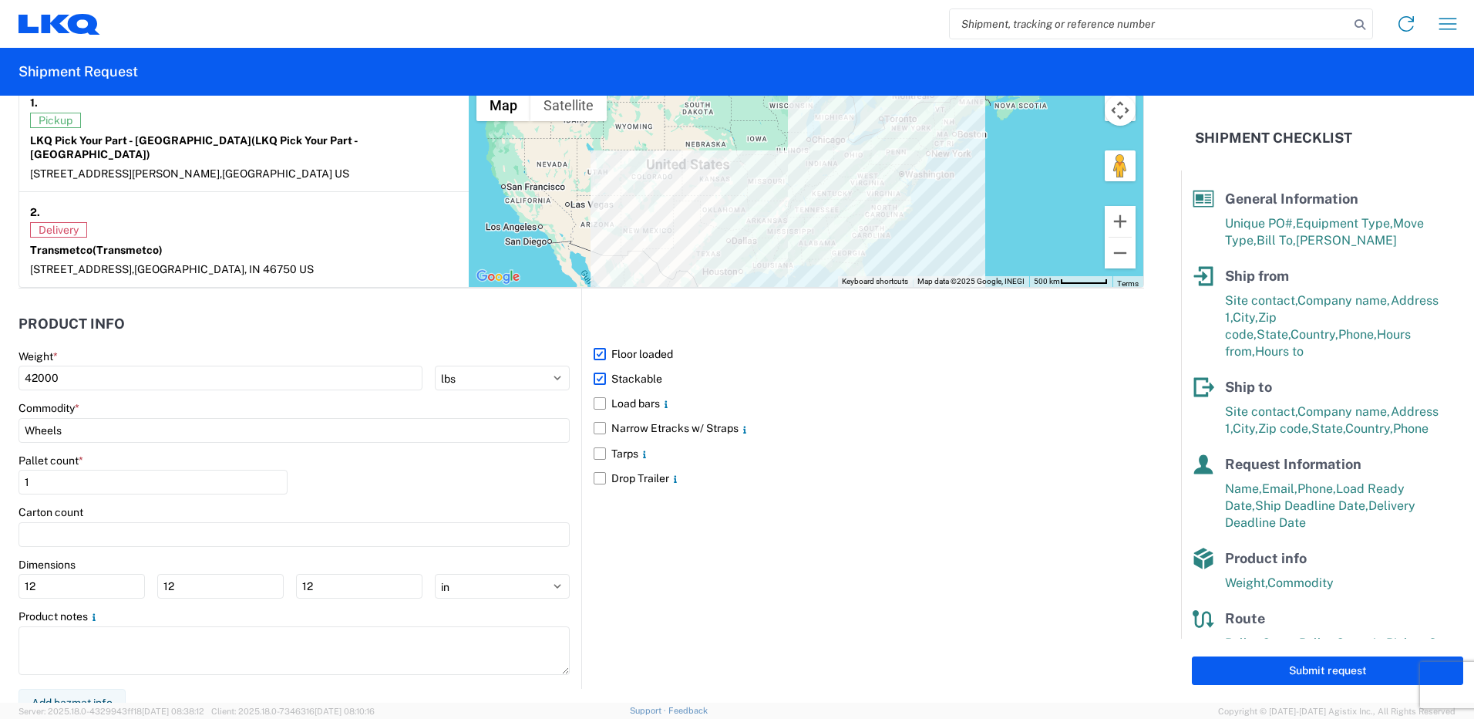
scroll to position [1243, 0]
click at [108, 473] on input "1" at bounding box center [153, 481] width 269 height 25
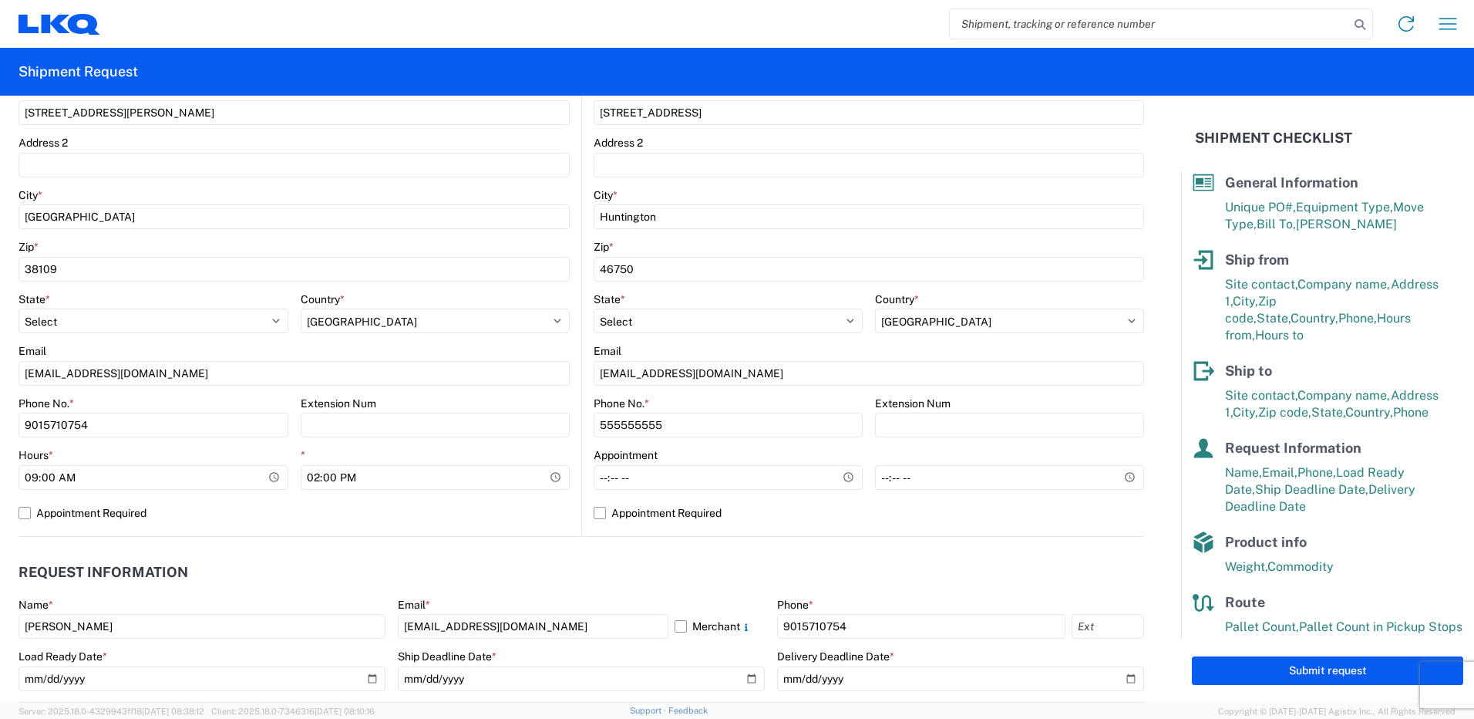
scroll to position [0, 0]
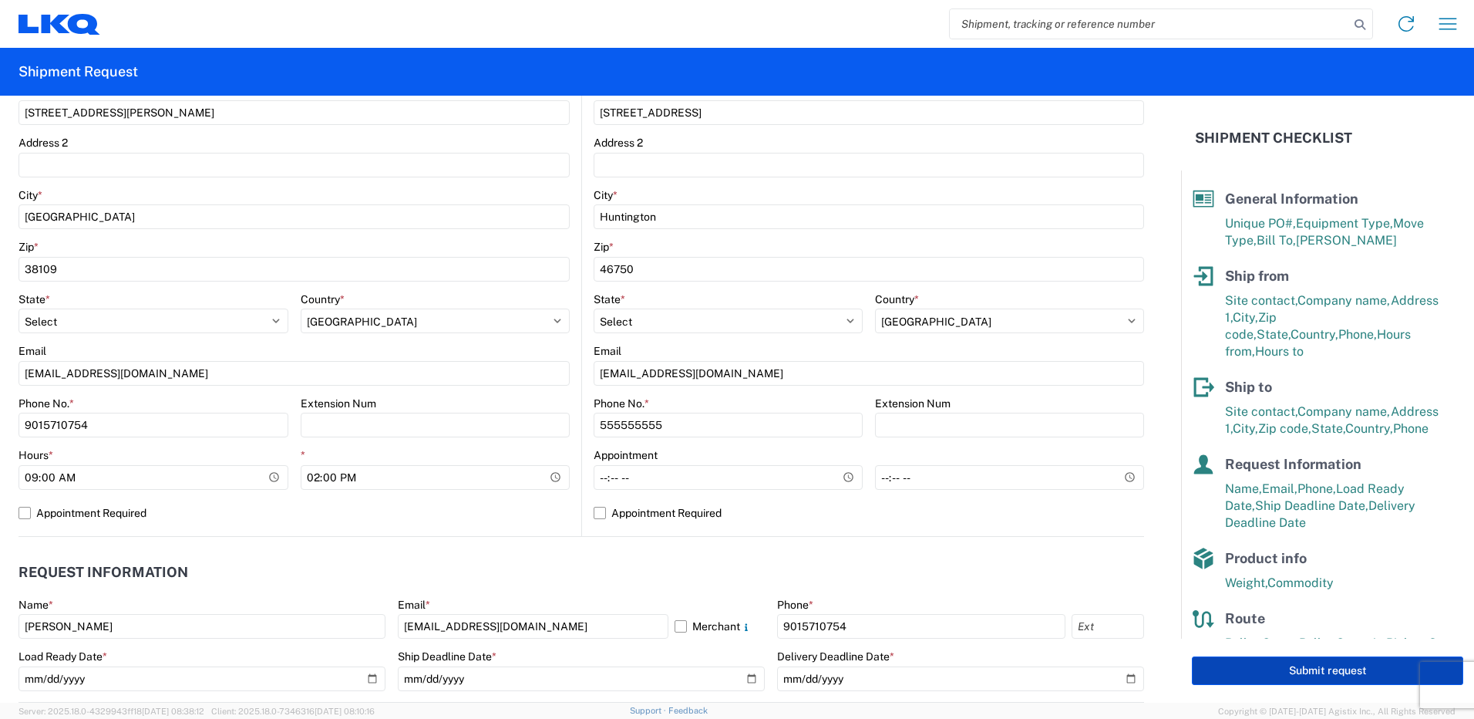
type input "42"
click at [1283, 669] on button "Submit request" at bounding box center [1327, 670] width 271 height 29
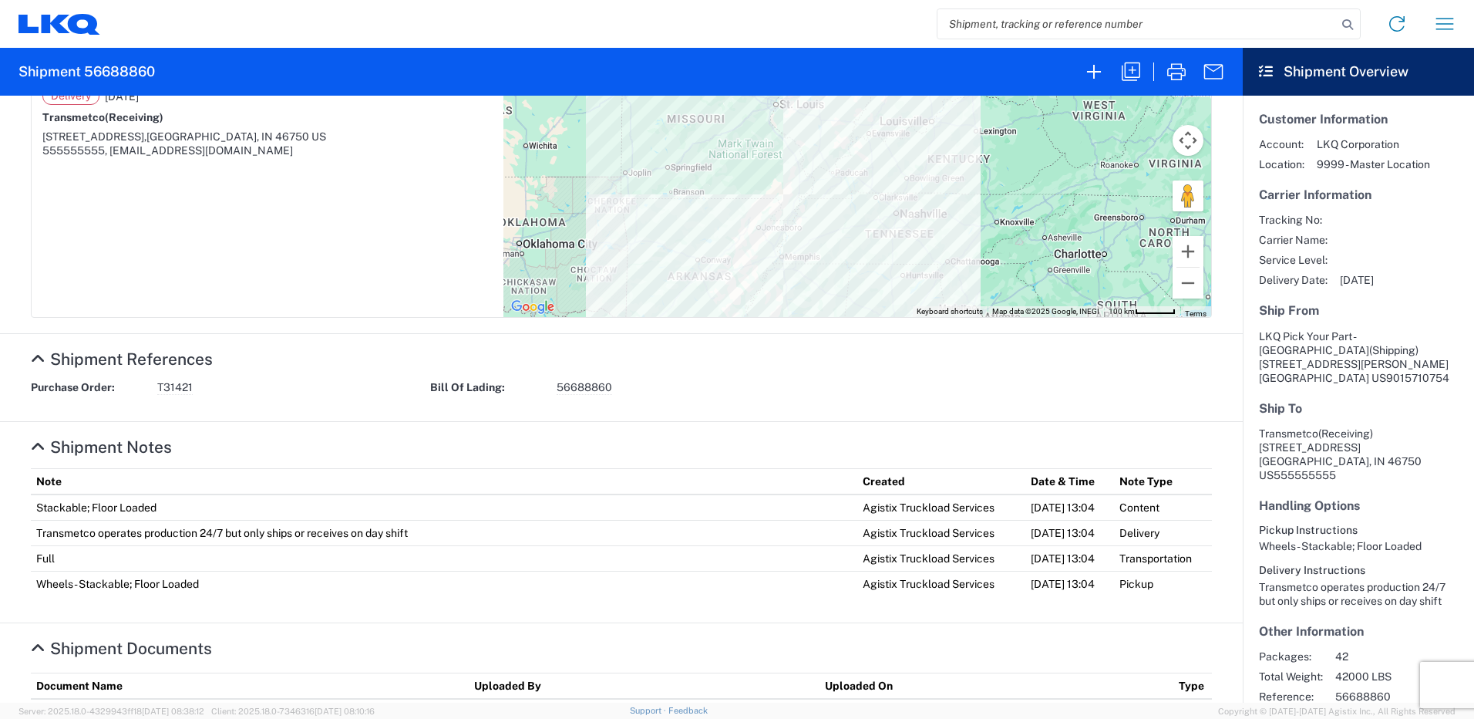
scroll to position [406, 0]
